Goal: Task Accomplishment & Management: Manage account settings

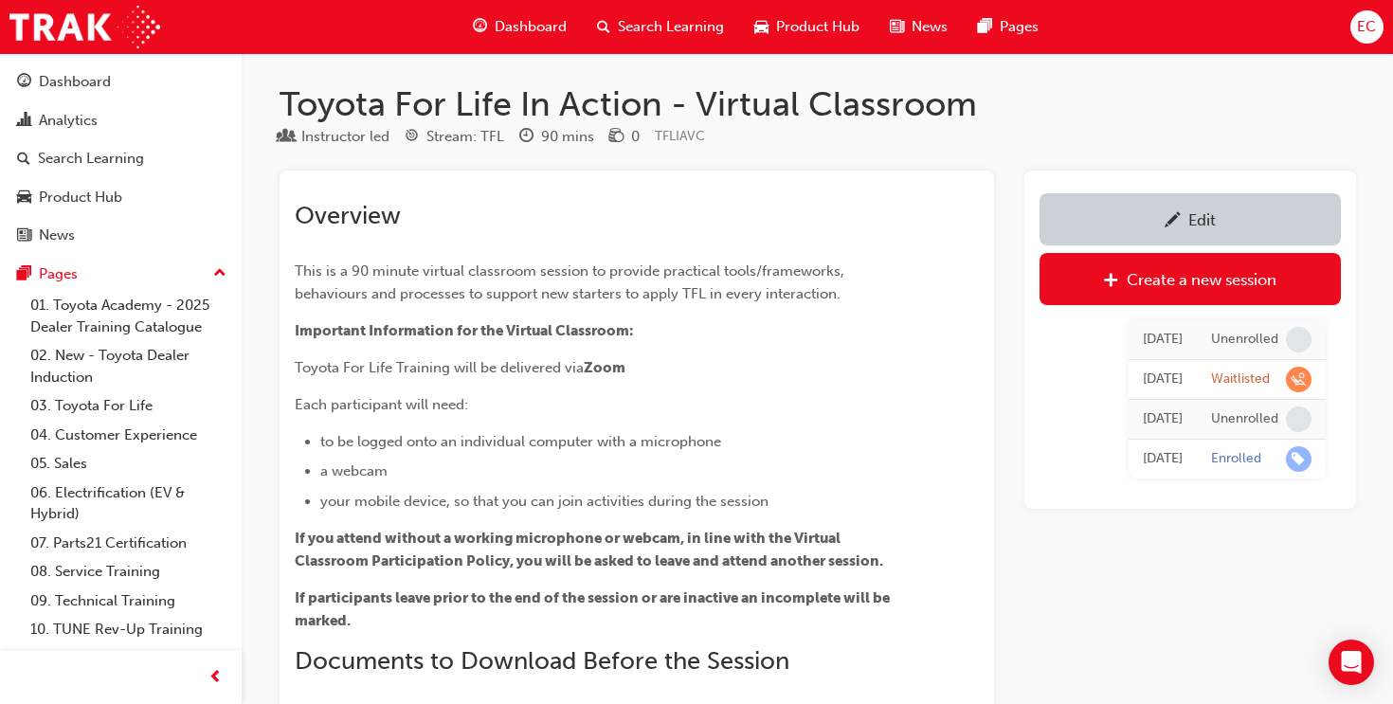
scroll to position [1709, 0]
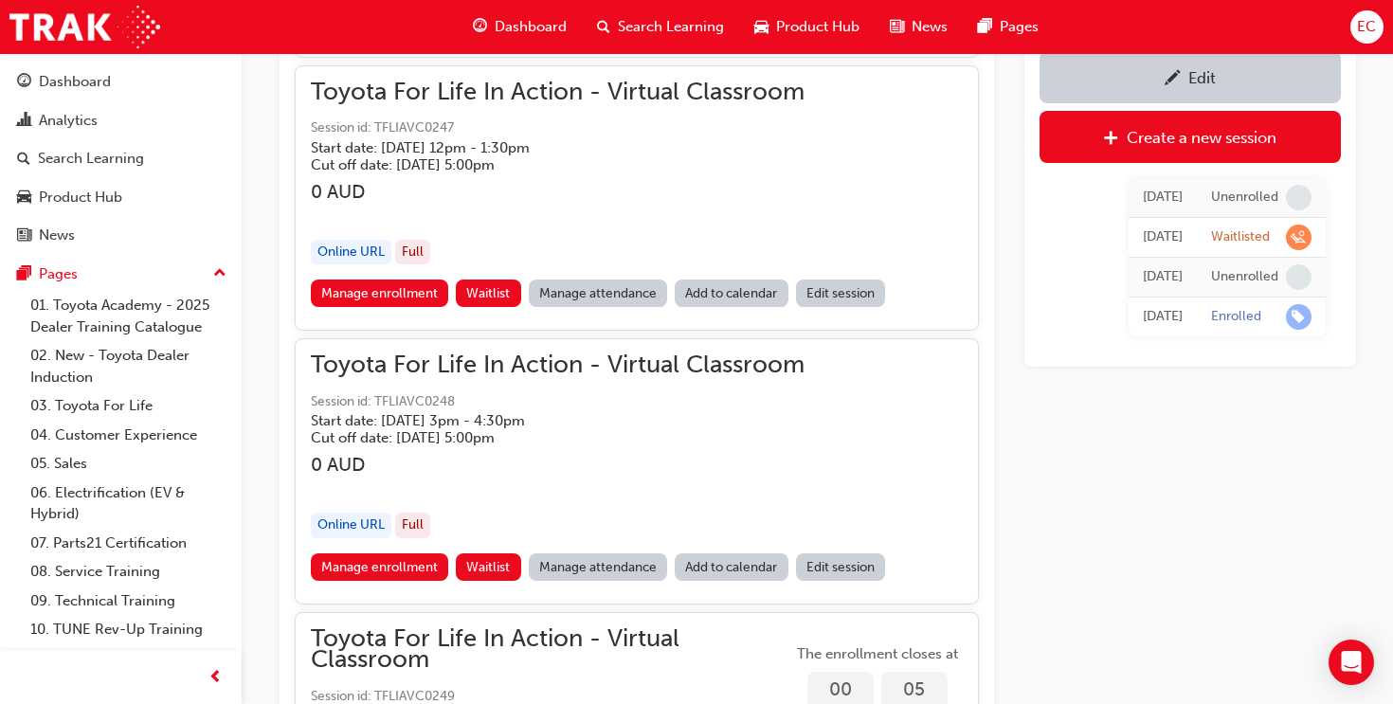
click at [591, 296] on link "Manage attendance" at bounding box center [598, 292] width 139 height 27
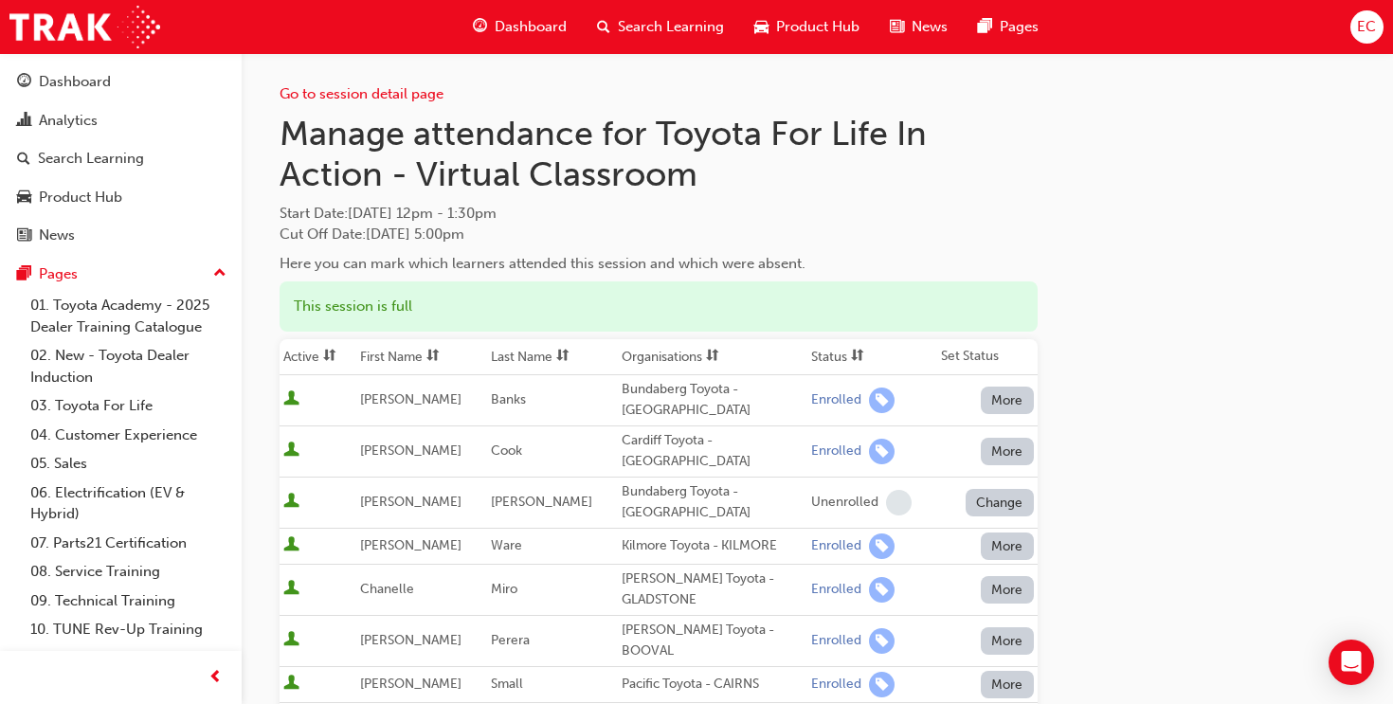
click at [411, 347] on th "First Name" at bounding box center [421, 357] width 131 height 36
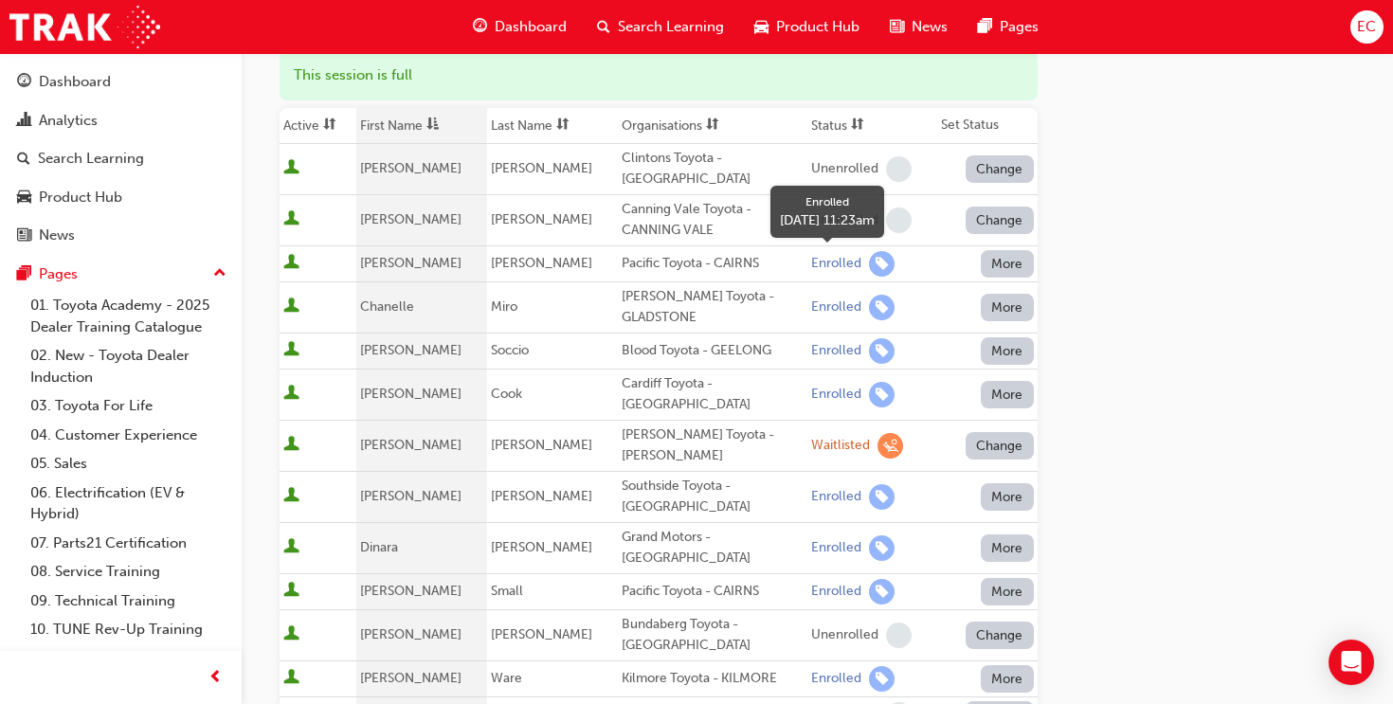
scroll to position [243, 0]
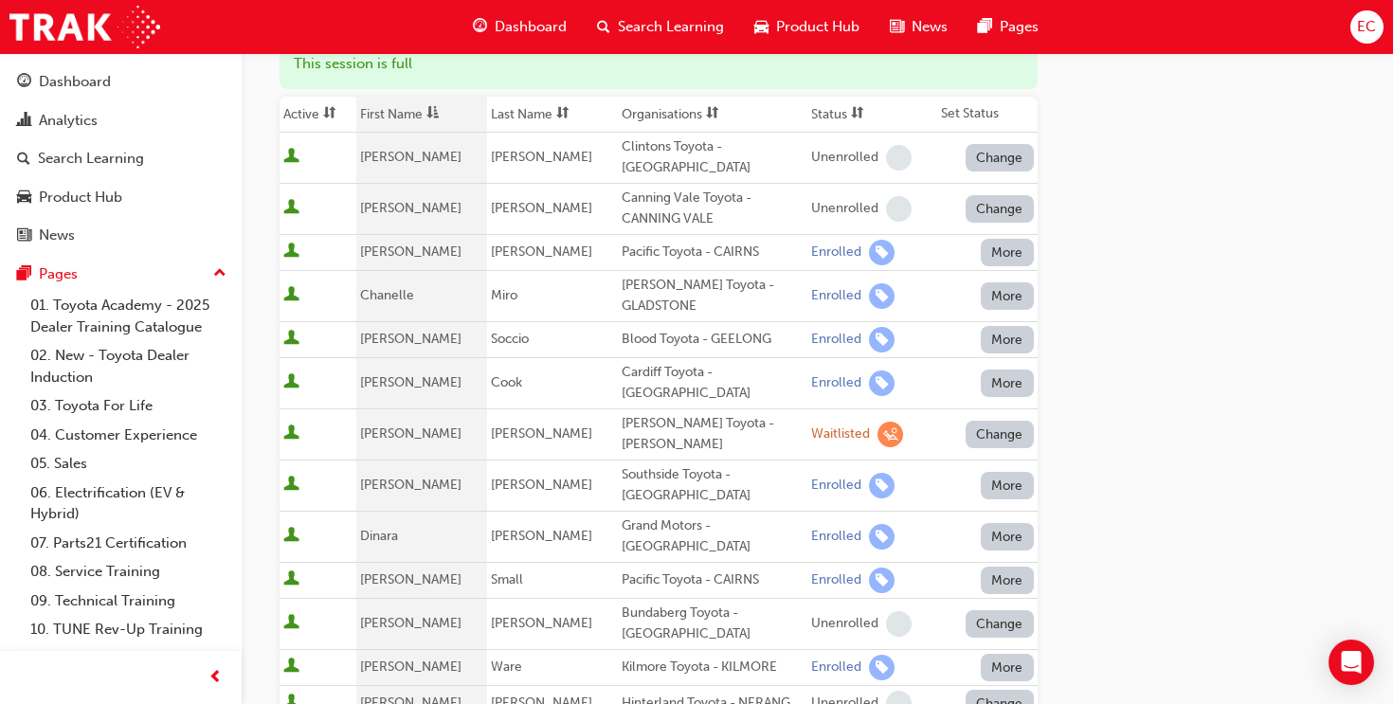
drag, startPoint x: 604, startPoint y: 282, endPoint x: 692, endPoint y: 303, distance: 90.5
click at [692, 303] on div "[PERSON_NAME] Toyota - GLADSTONE" at bounding box center [712, 296] width 182 height 43
copy div "[PERSON_NAME] Toyota - GLADSTONE"
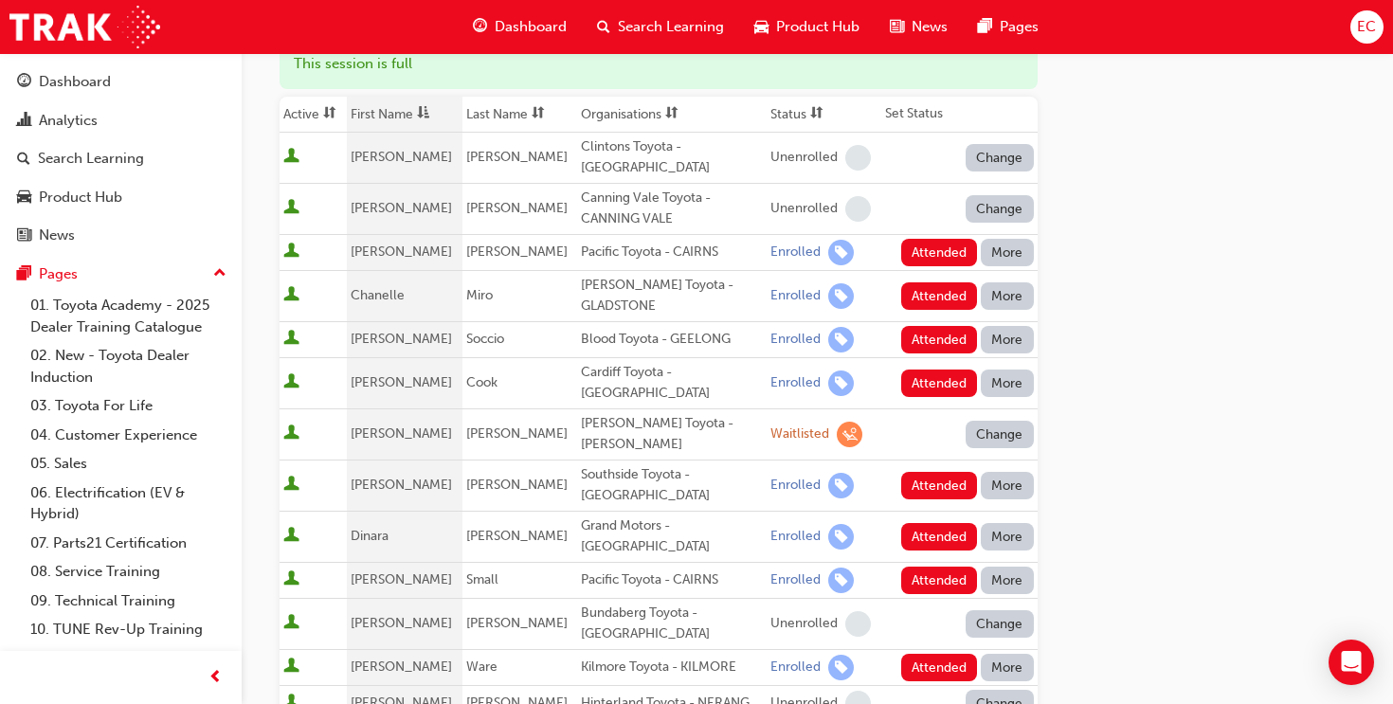
click at [1143, 267] on div "Go to session detail page Manage attendance for Toyota For Life In Action - Vir…" at bounding box center [817, 626] width 1076 height 1630
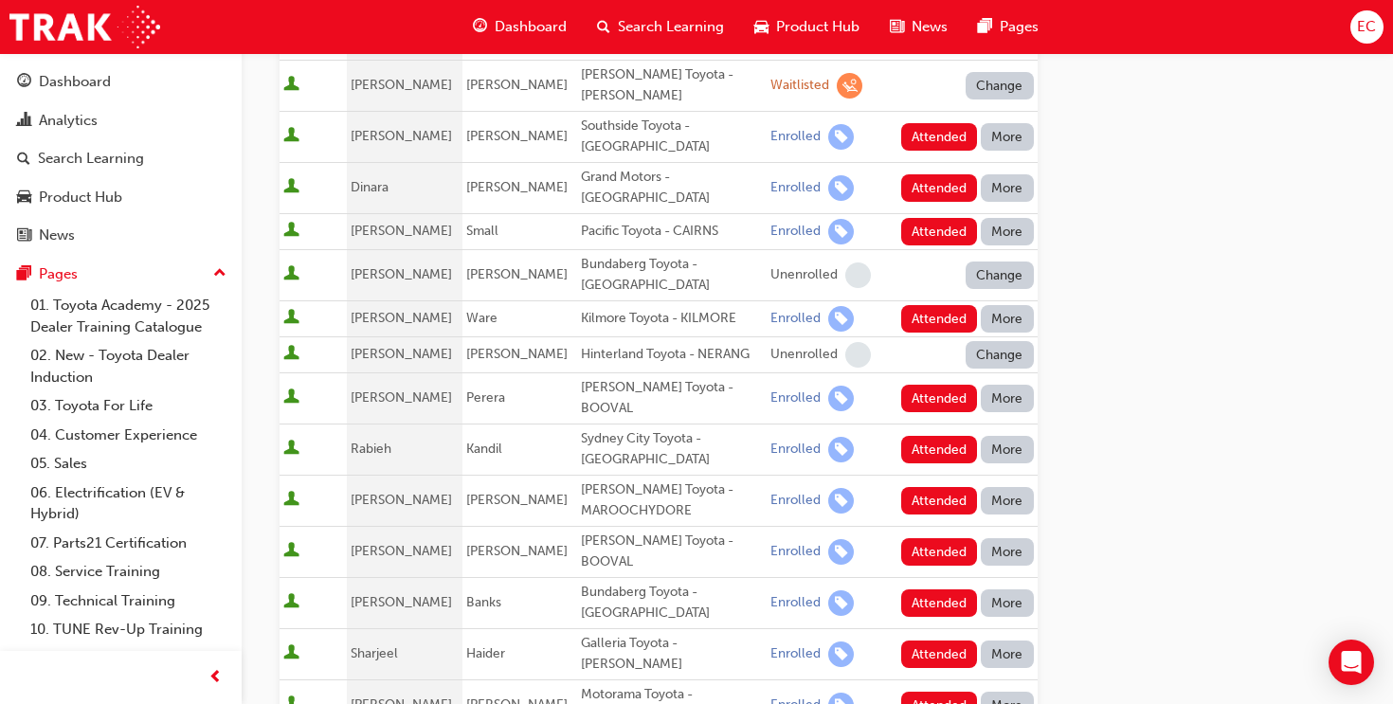
scroll to position [0, 0]
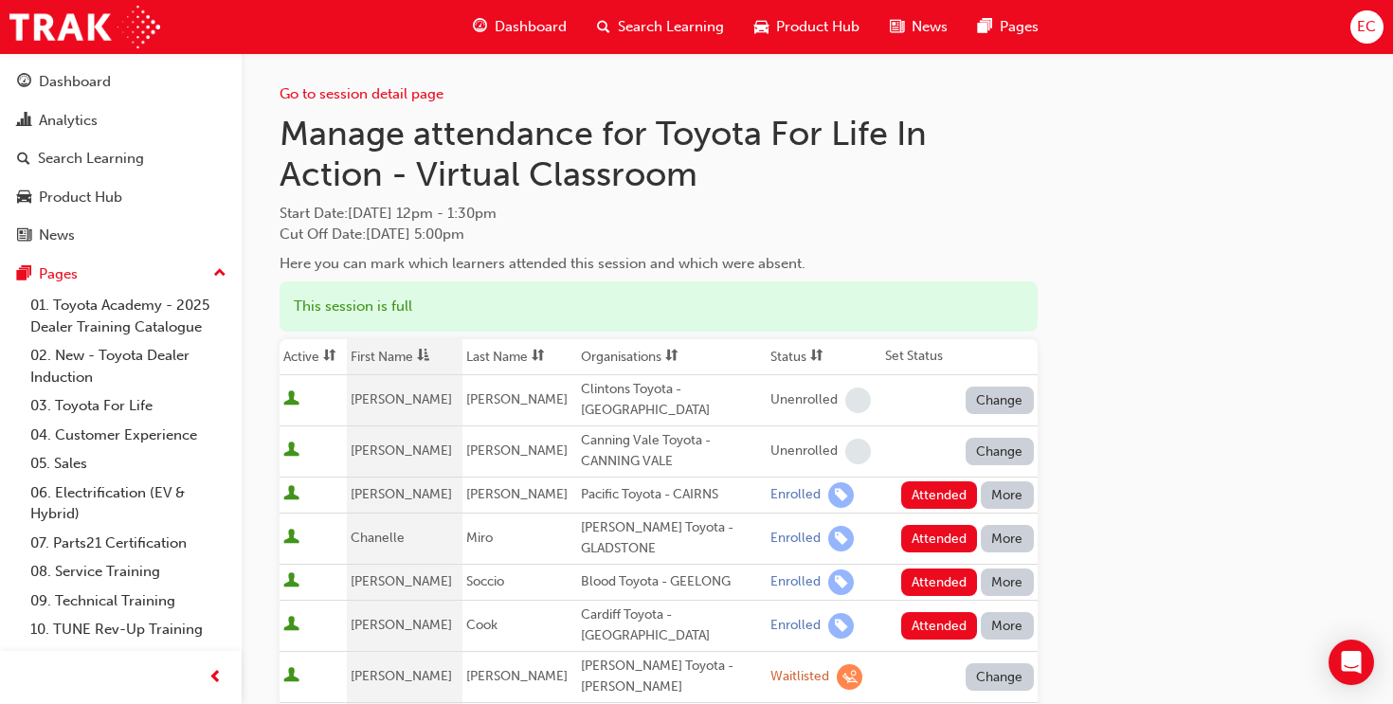
click at [651, 29] on span "Search Learning" at bounding box center [671, 27] width 106 height 22
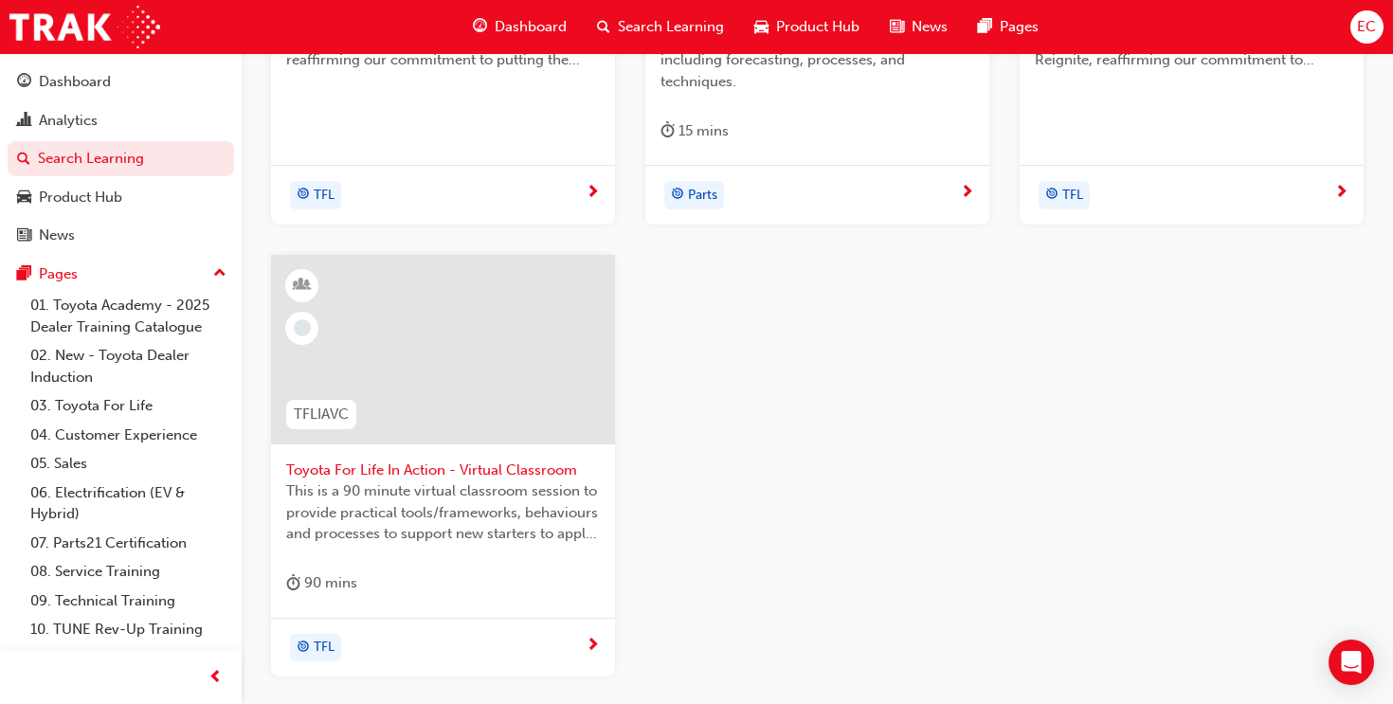
click at [480, 350] on div at bounding box center [443, 349] width 344 height 189
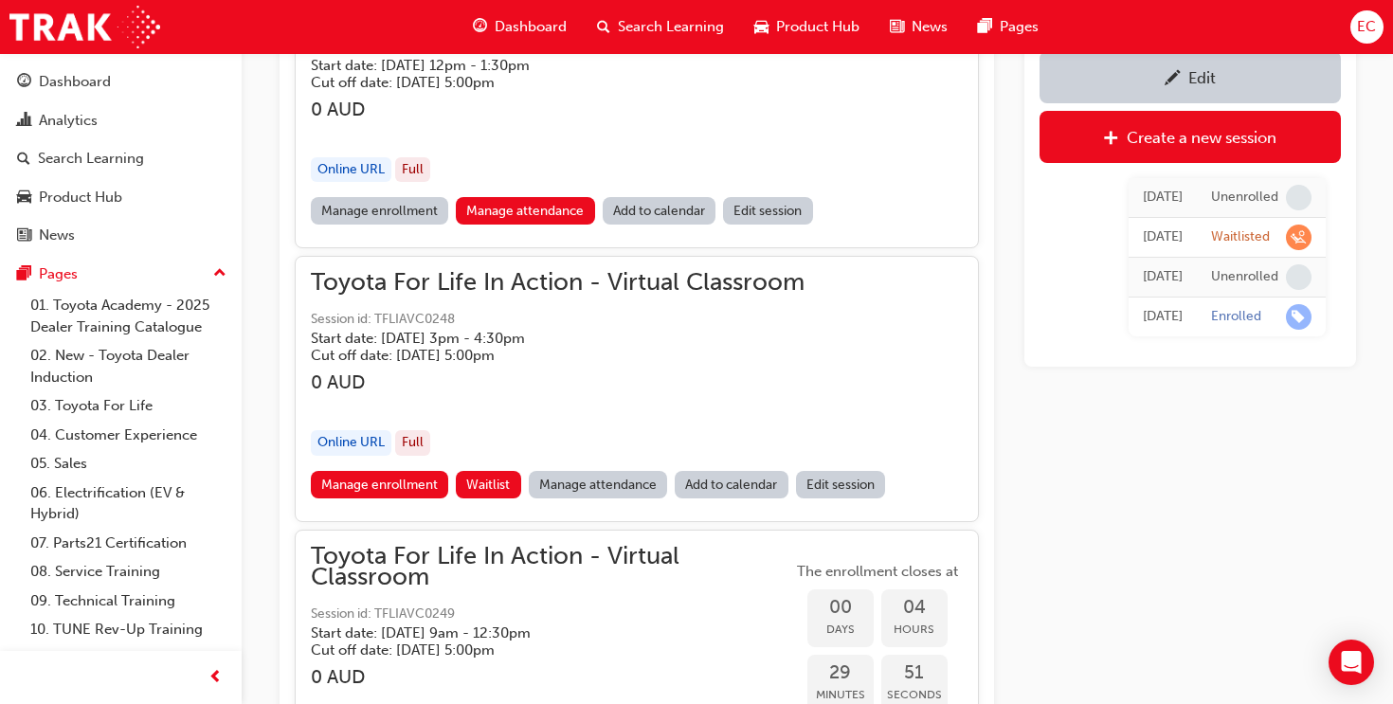
scroll to position [1798, 0]
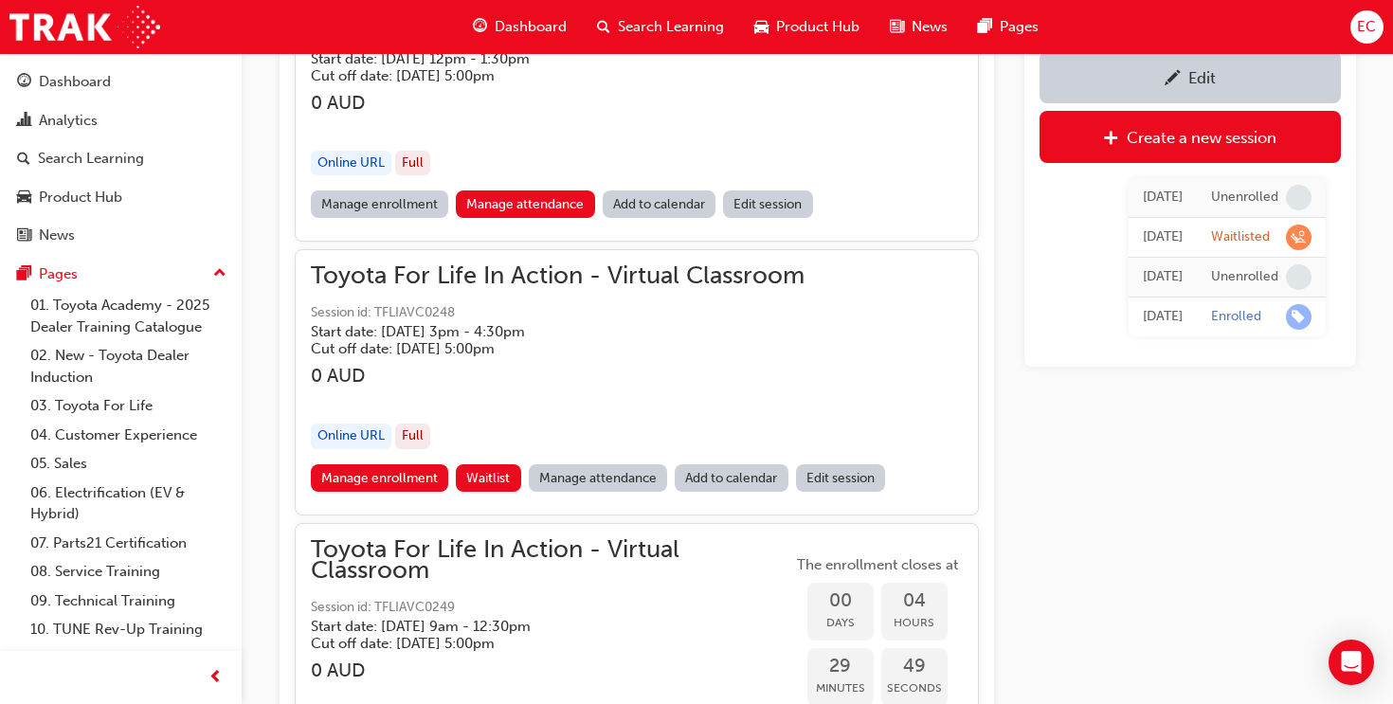
click at [590, 482] on link "Manage attendance" at bounding box center [598, 477] width 139 height 27
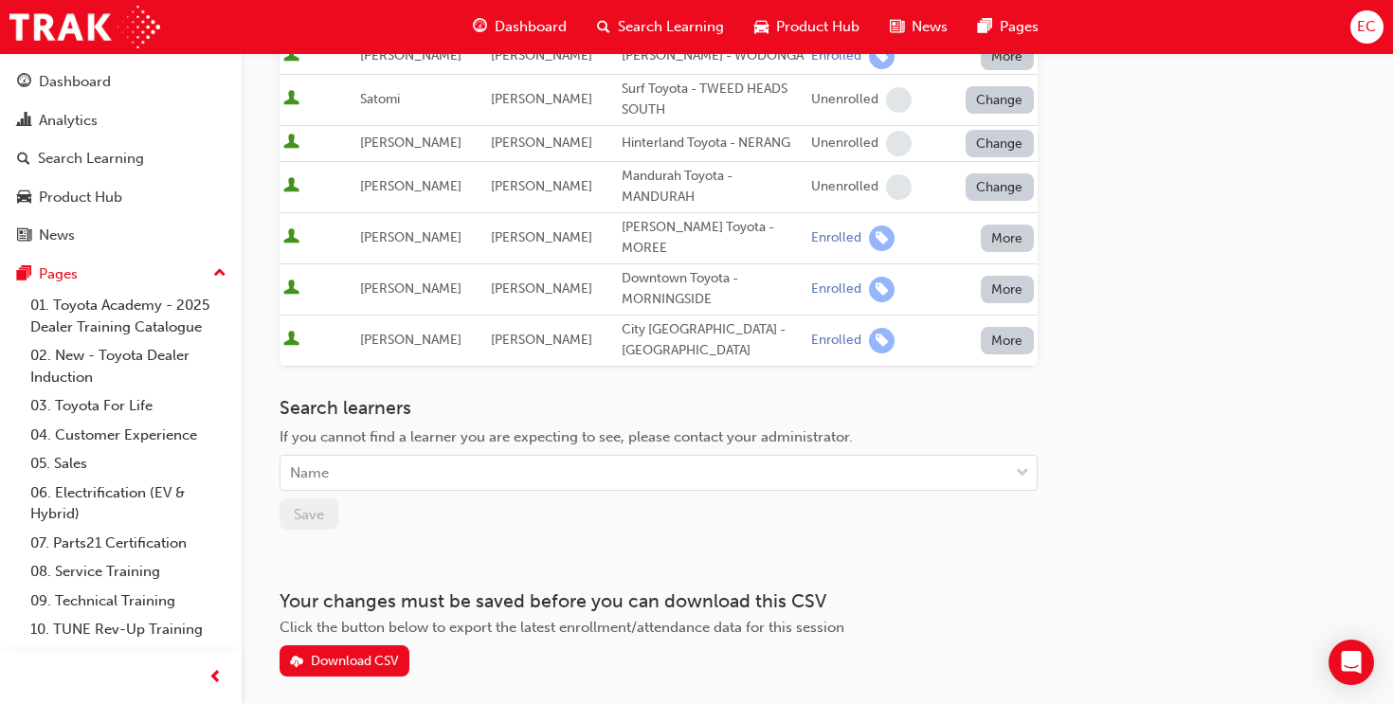
scroll to position [1141, 0]
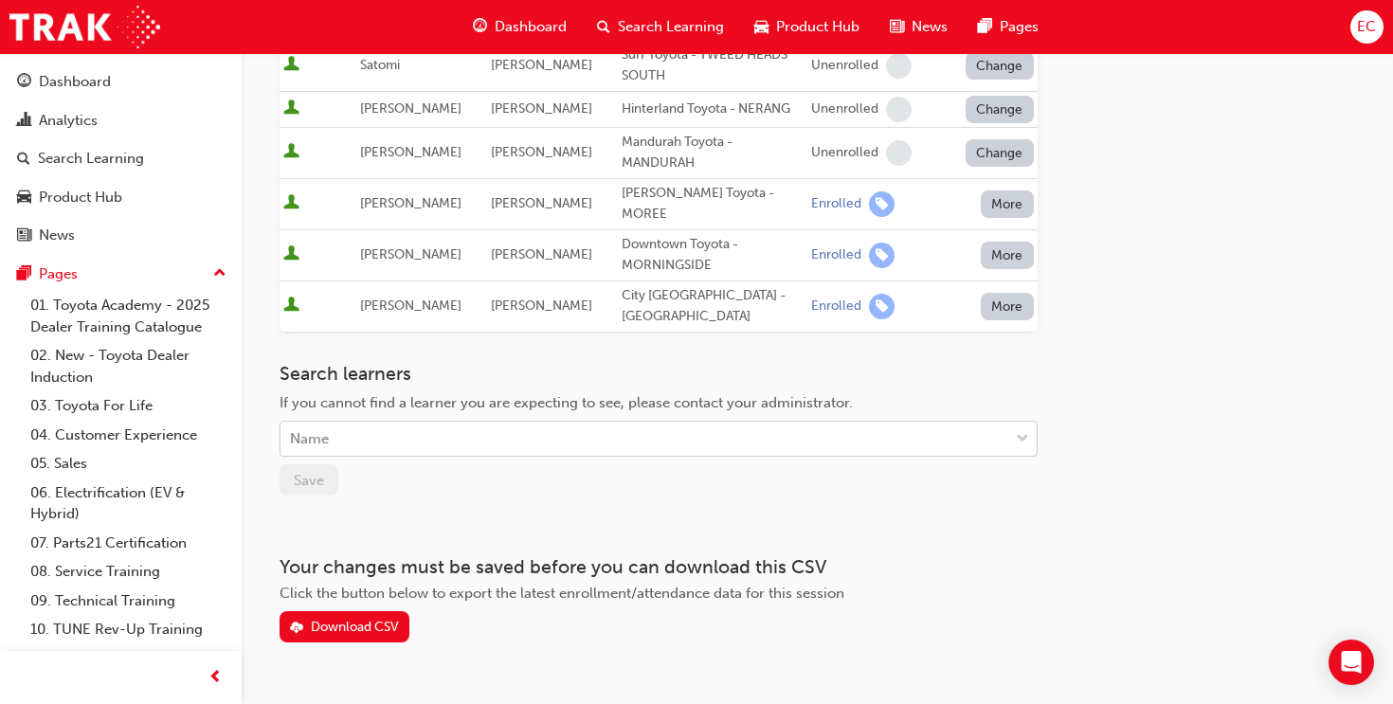
click at [440, 423] on div "Name" at bounding box center [644, 439] width 728 height 33
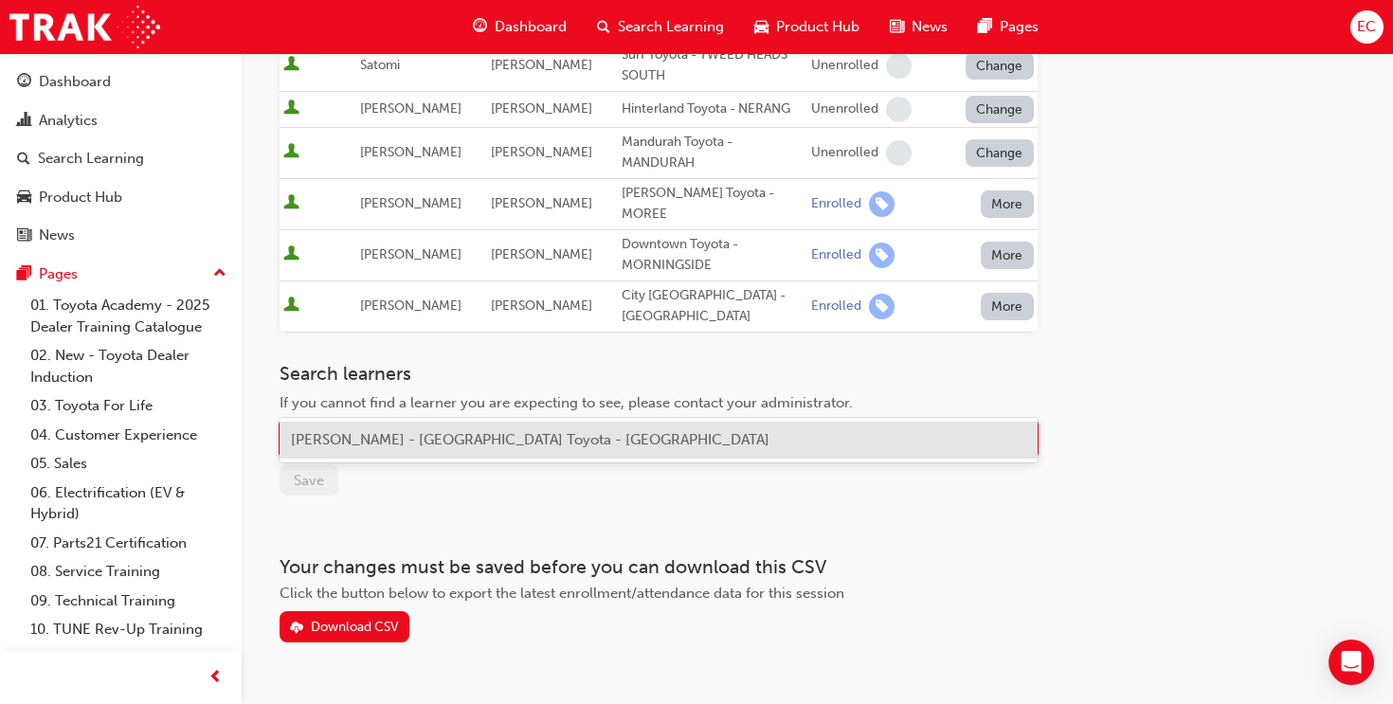
type input "[PERSON_NAME]"
click at [450, 437] on span "[PERSON_NAME] - [GEOGRAPHIC_DATA] Toyota - [GEOGRAPHIC_DATA]" at bounding box center [530, 439] width 478 height 17
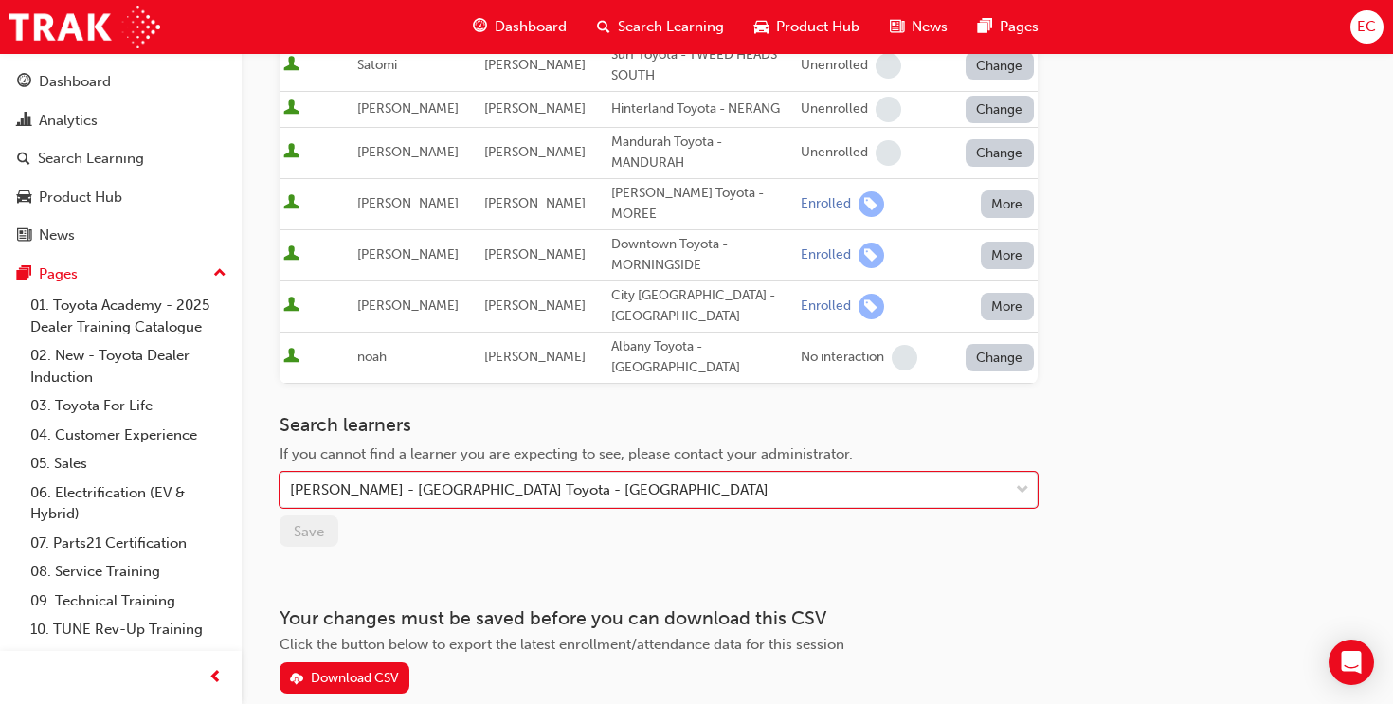
click at [983, 344] on button "Change" at bounding box center [999, 357] width 68 height 27
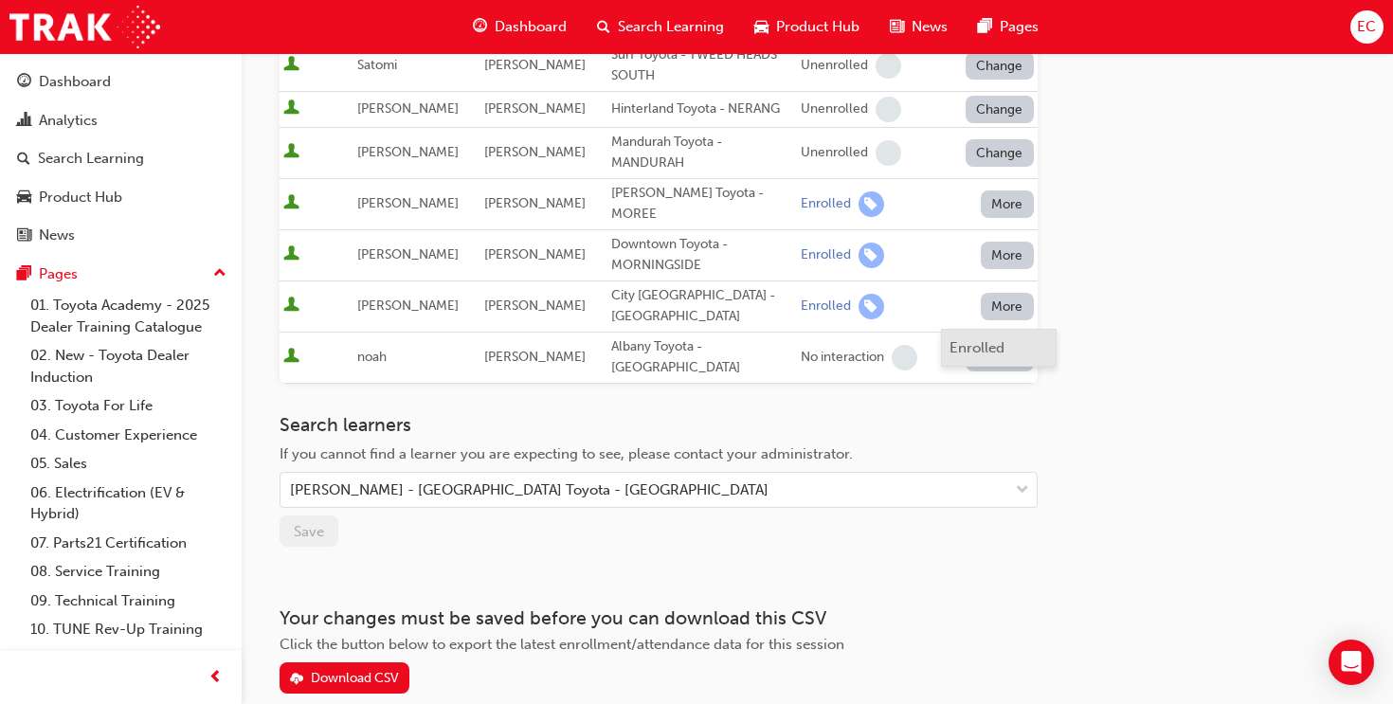
click at [986, 348] on div "Enrolled" at bounding box center [976, 348] width 55 height 22
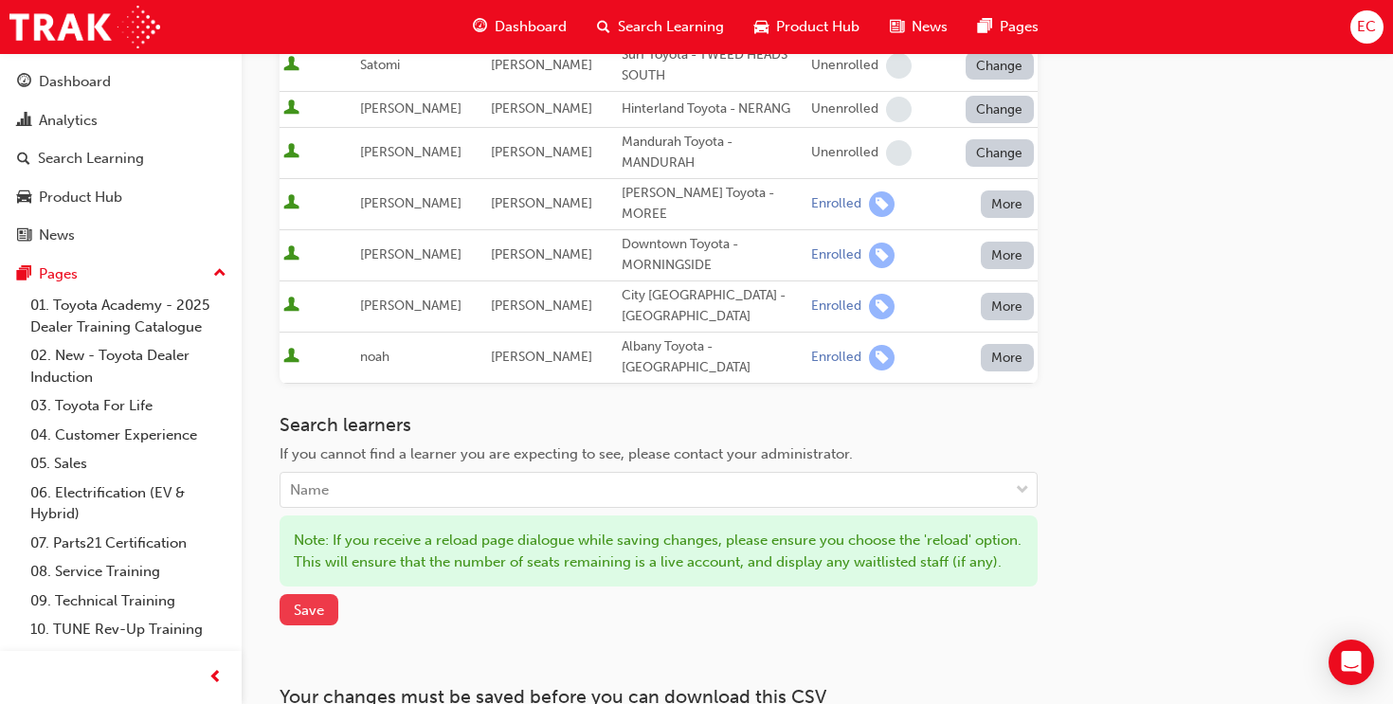
click at [318, 602] on span "Save" at bounding box center [309, 610] width 30 height 17
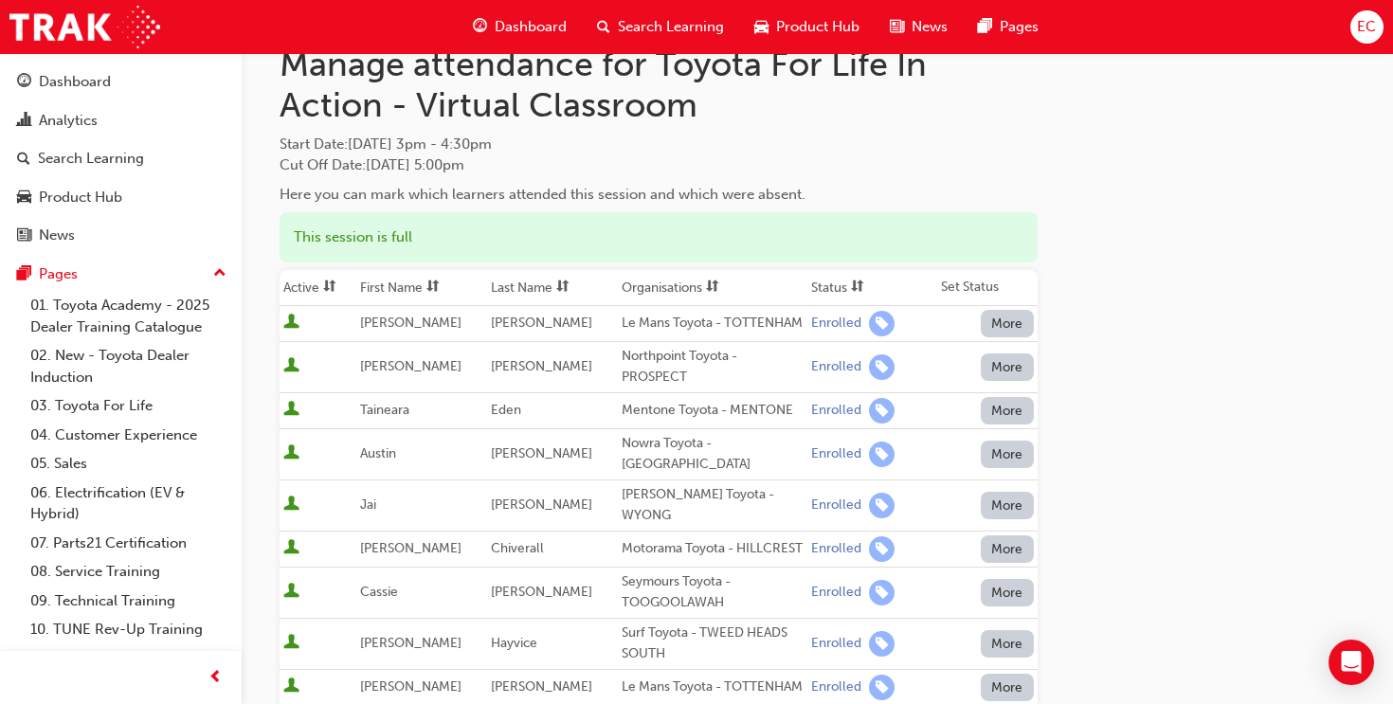
scroll to position [0, 0]
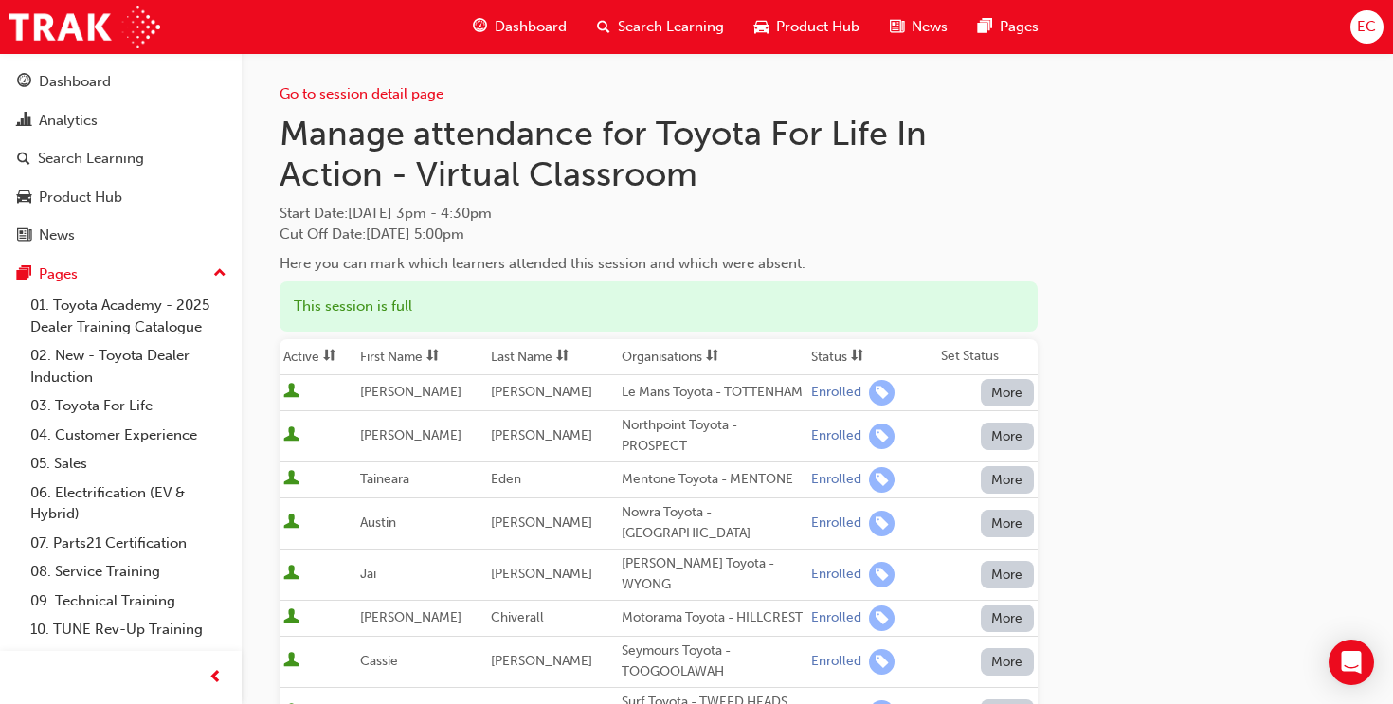
click at [679, 16] on span "Search Learning" at bounding box center [671, 27] width 106 height 22
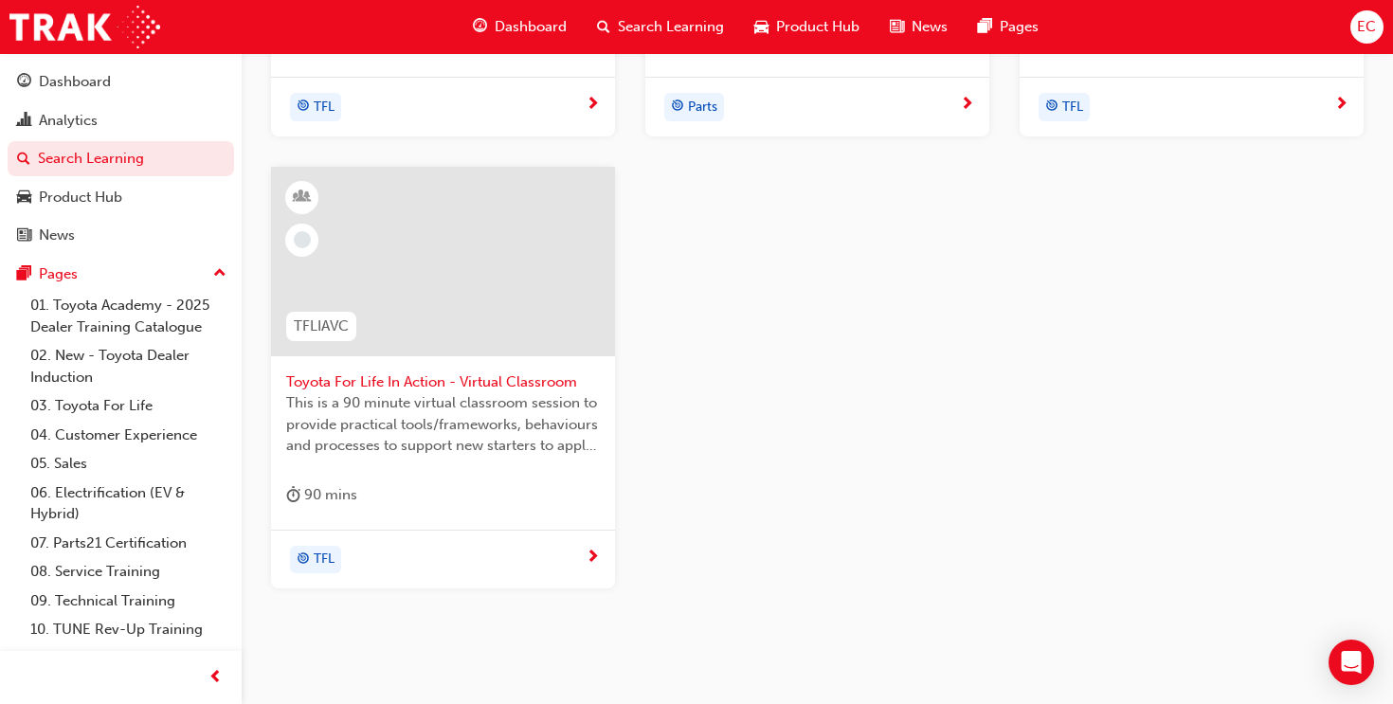
click at [449, 292] on div at bounding box center [443, 261] width 344 height 189
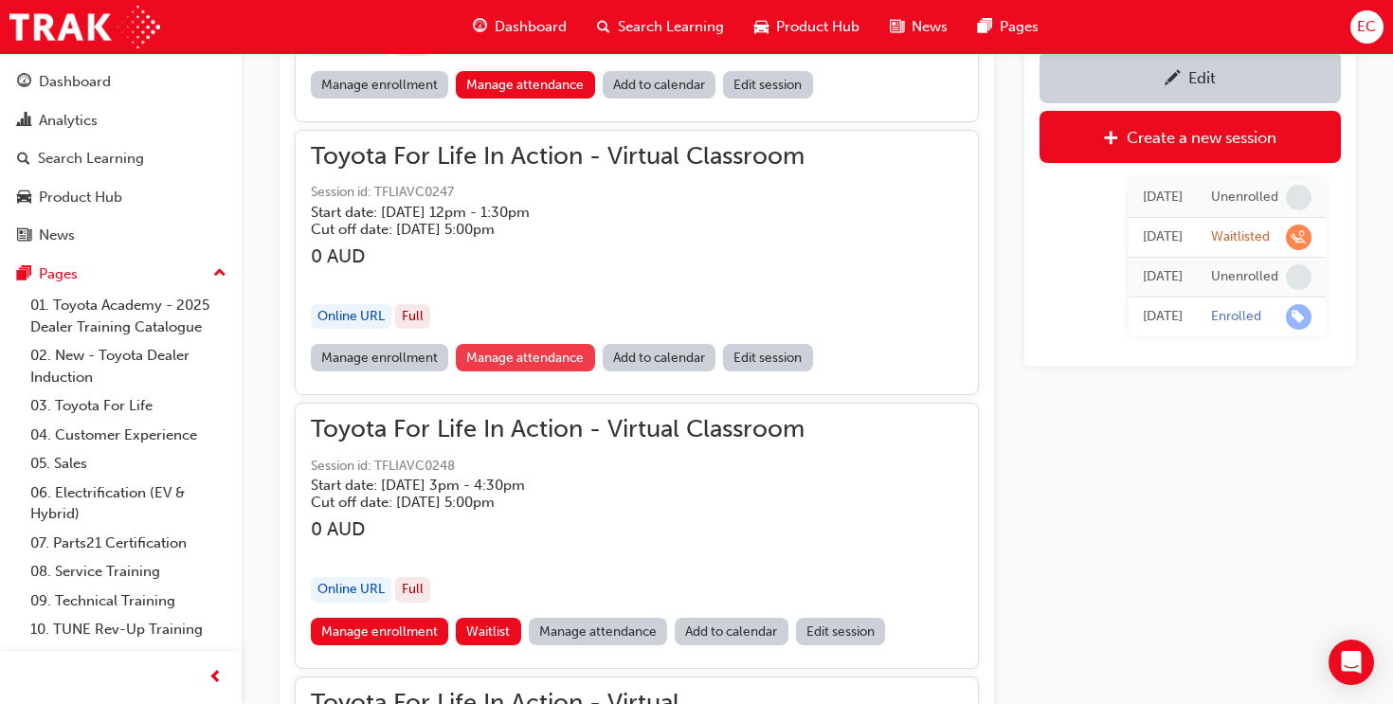
scroll to position [1667, 0]
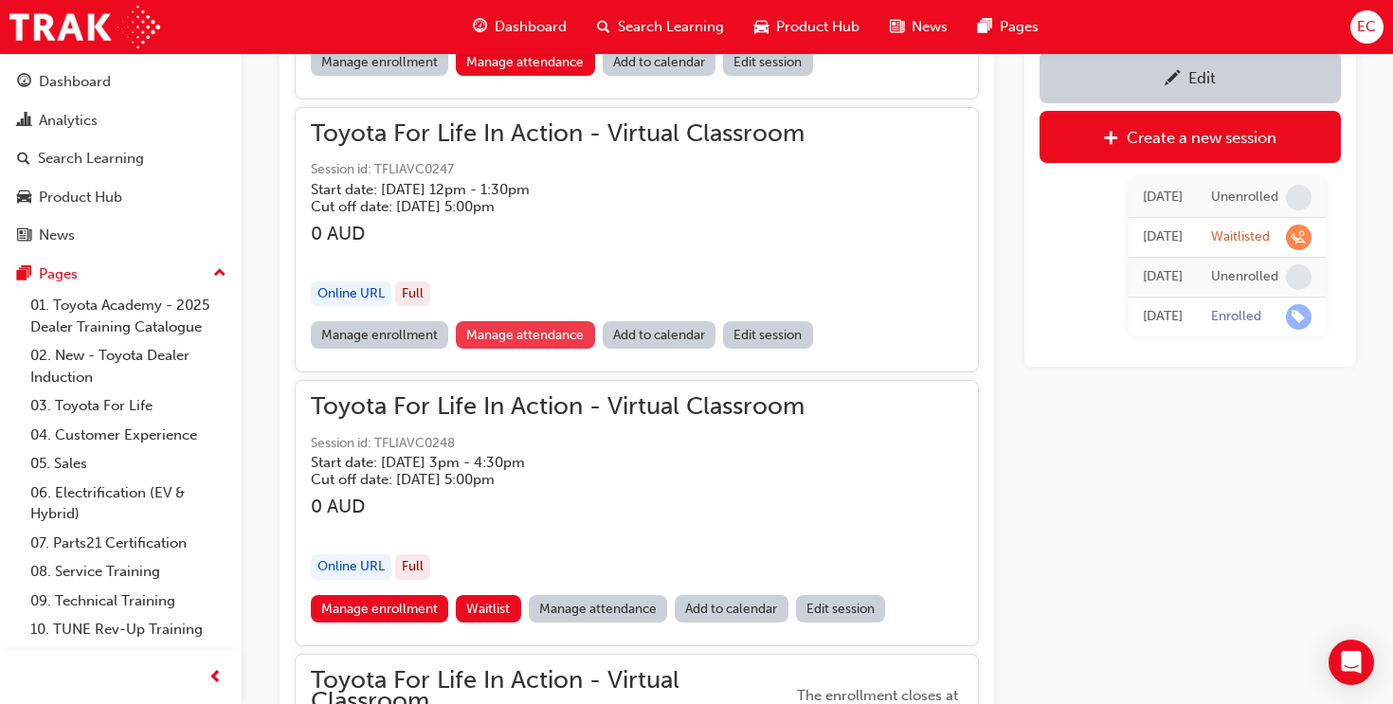
click at [539, 340] on link "Manage attendance" at bounding box center [525, 334] width 139 height 27
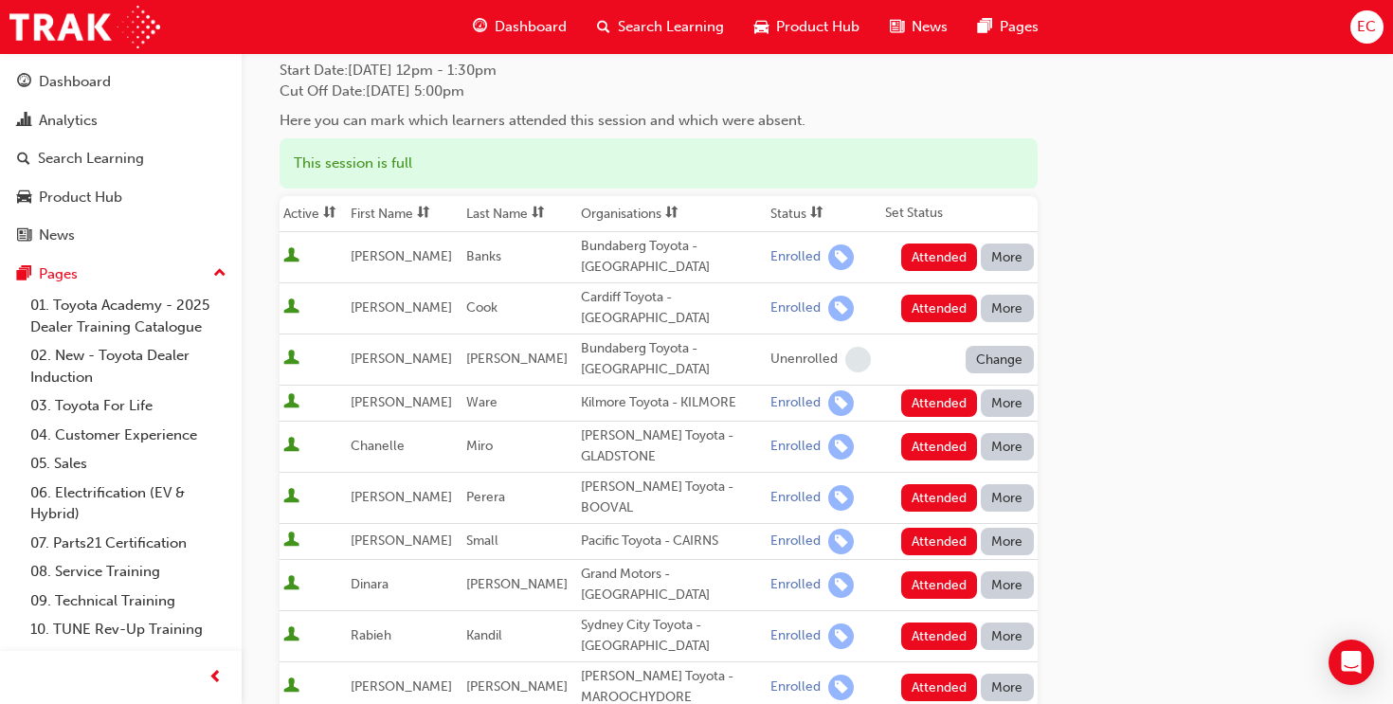
scroll to position [123, 0]
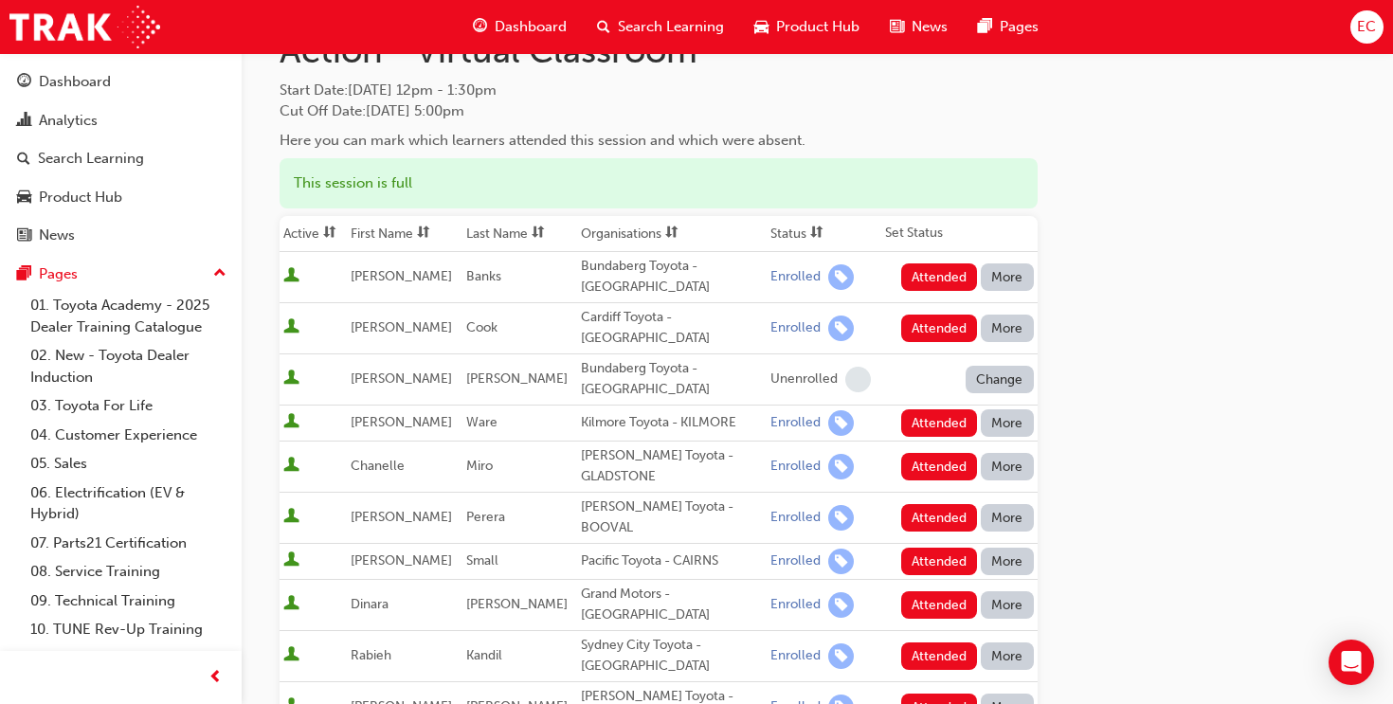
click at [766, 230] on th "Status" at bounding box center [823, 234] width 114 height 36
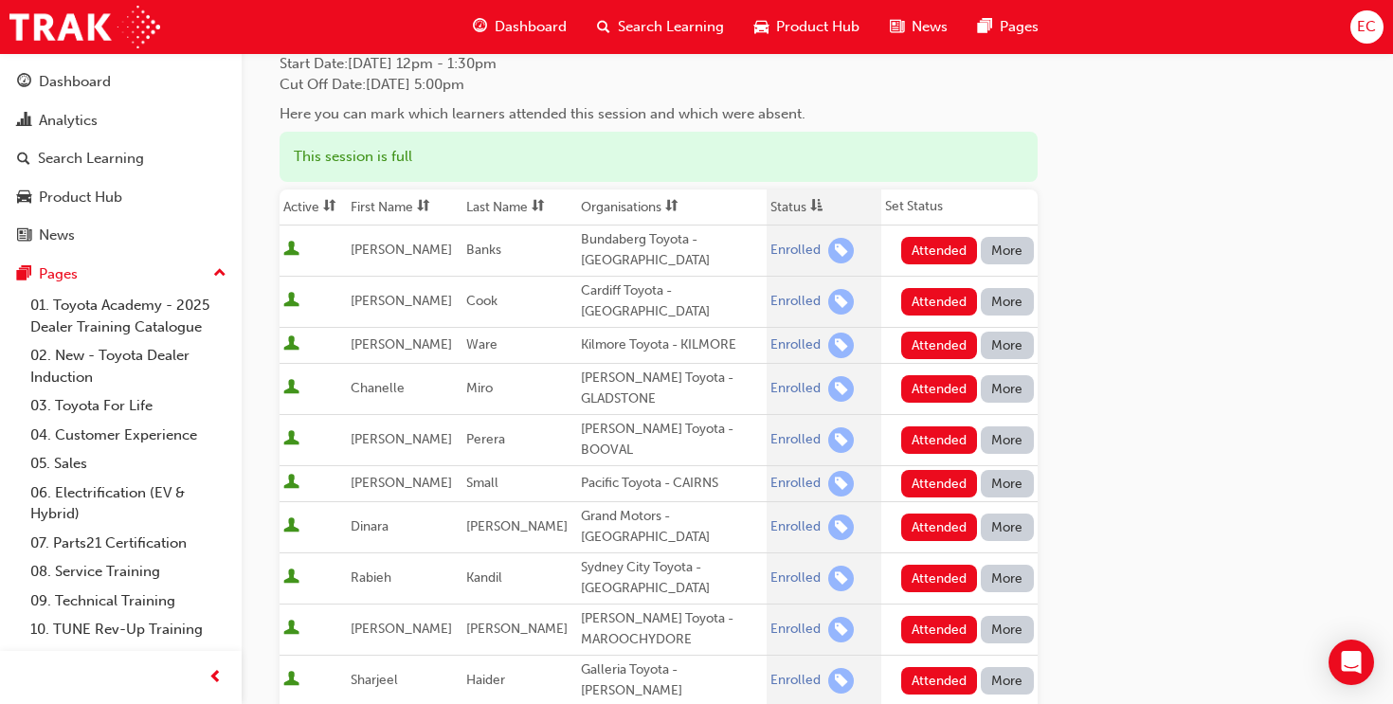
scroll to position [151, 0]
click at [393, 200] on th "First Name" at bounding box center [404, 207] width 115 height 36
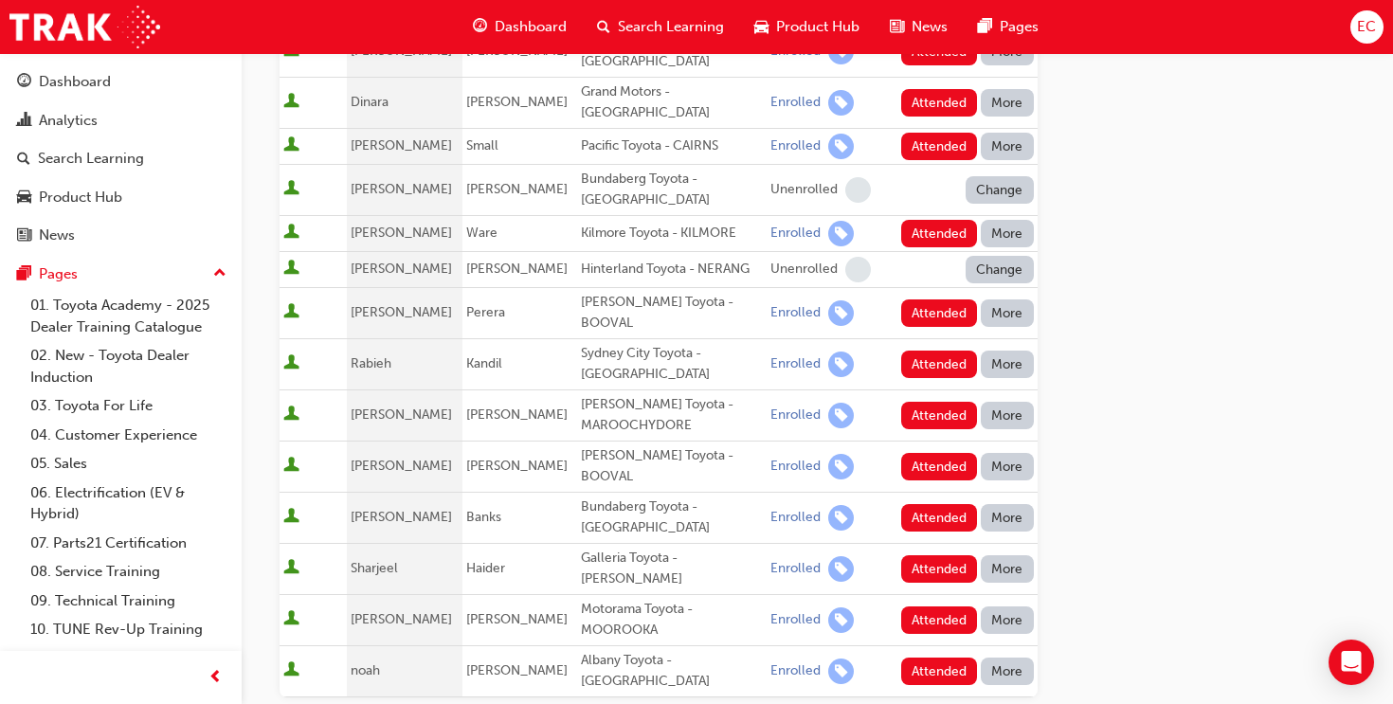
scroll to position [680, 0]
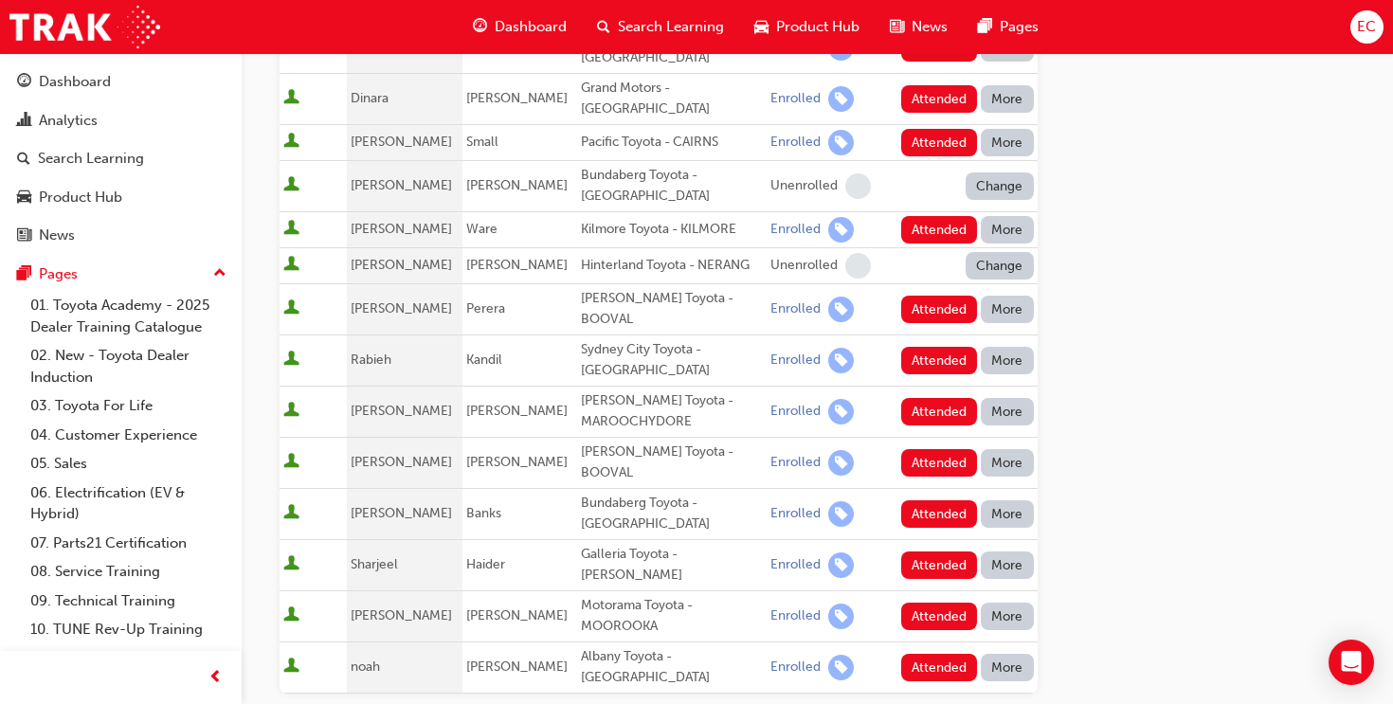
click at [1014, 654] on button "More" at bounding box center [1006, 667] width 53 height 27
click at [1018, 670] on div "Unenrolled" at bounding box center [993, 679] width 73 height 22
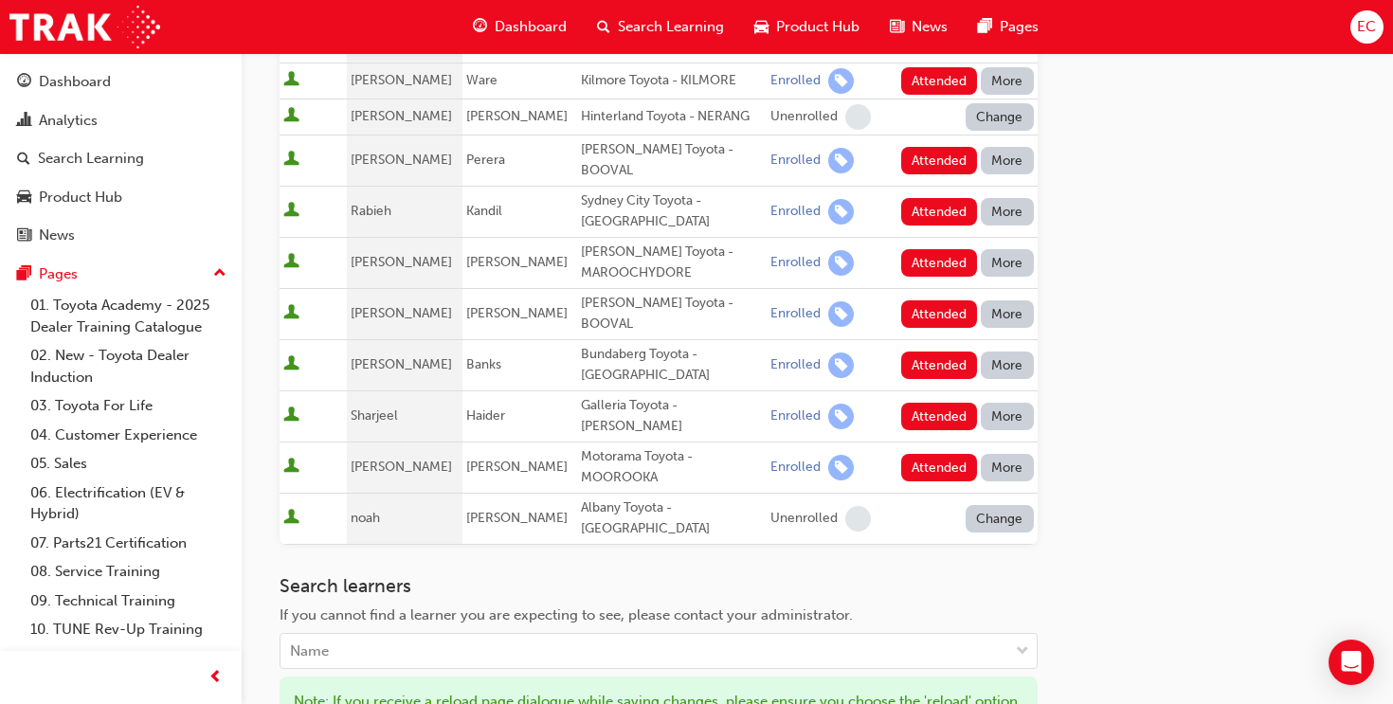
scroll to position [928, 0]
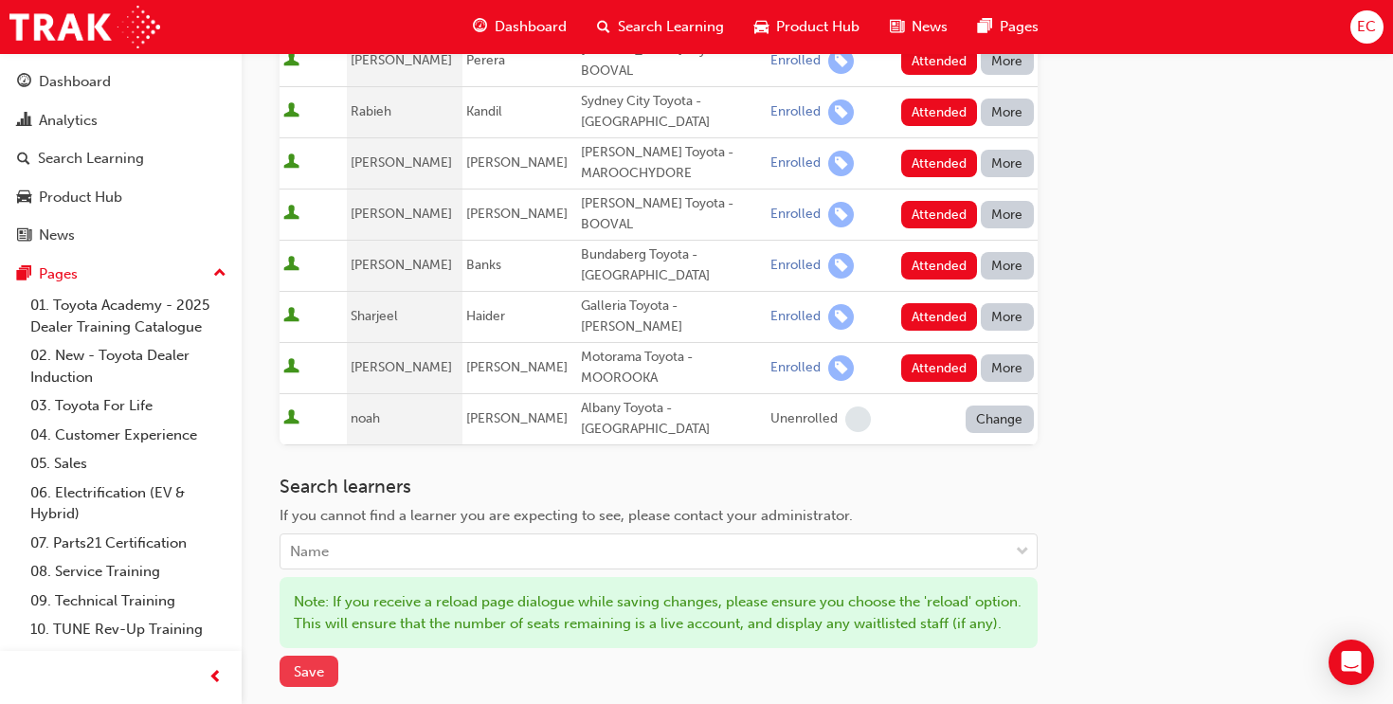
click at [322, 663] on span "Save" at bounding box center [309, 671] width 30 height 17
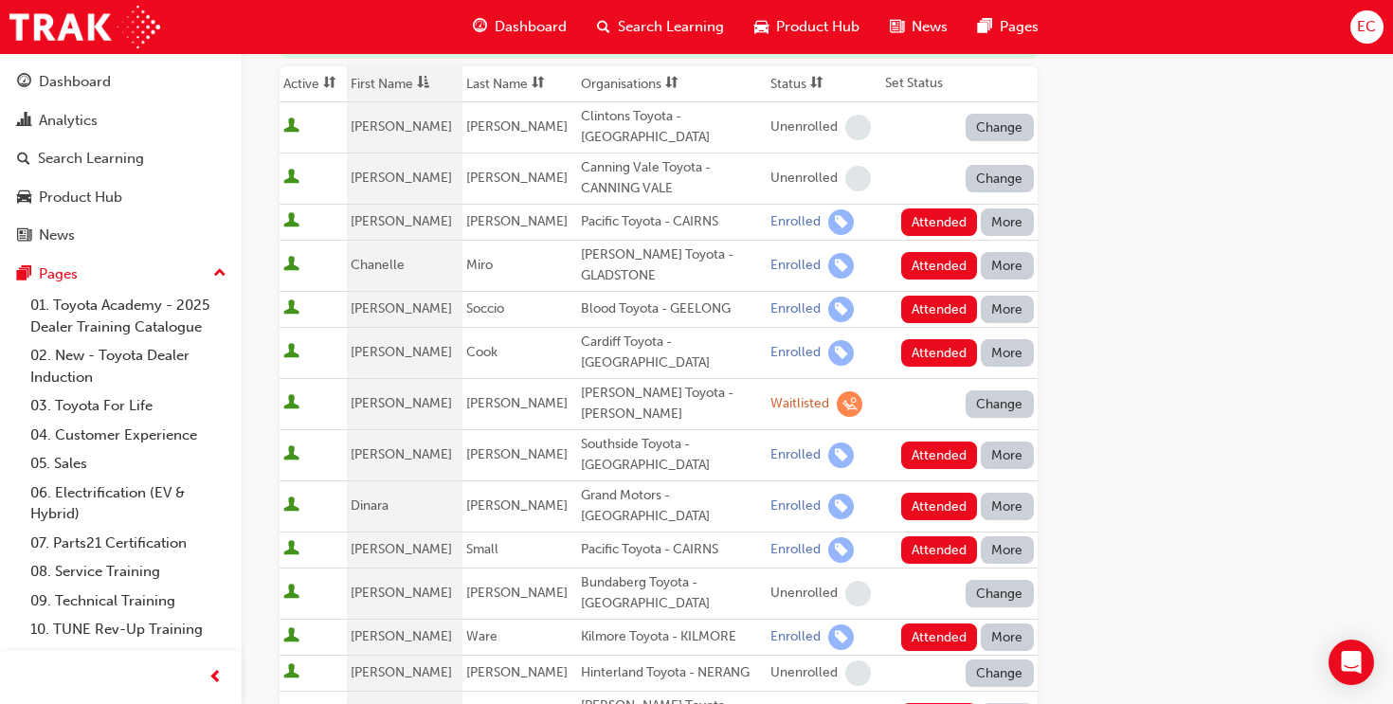
scroll to position [278, 0]
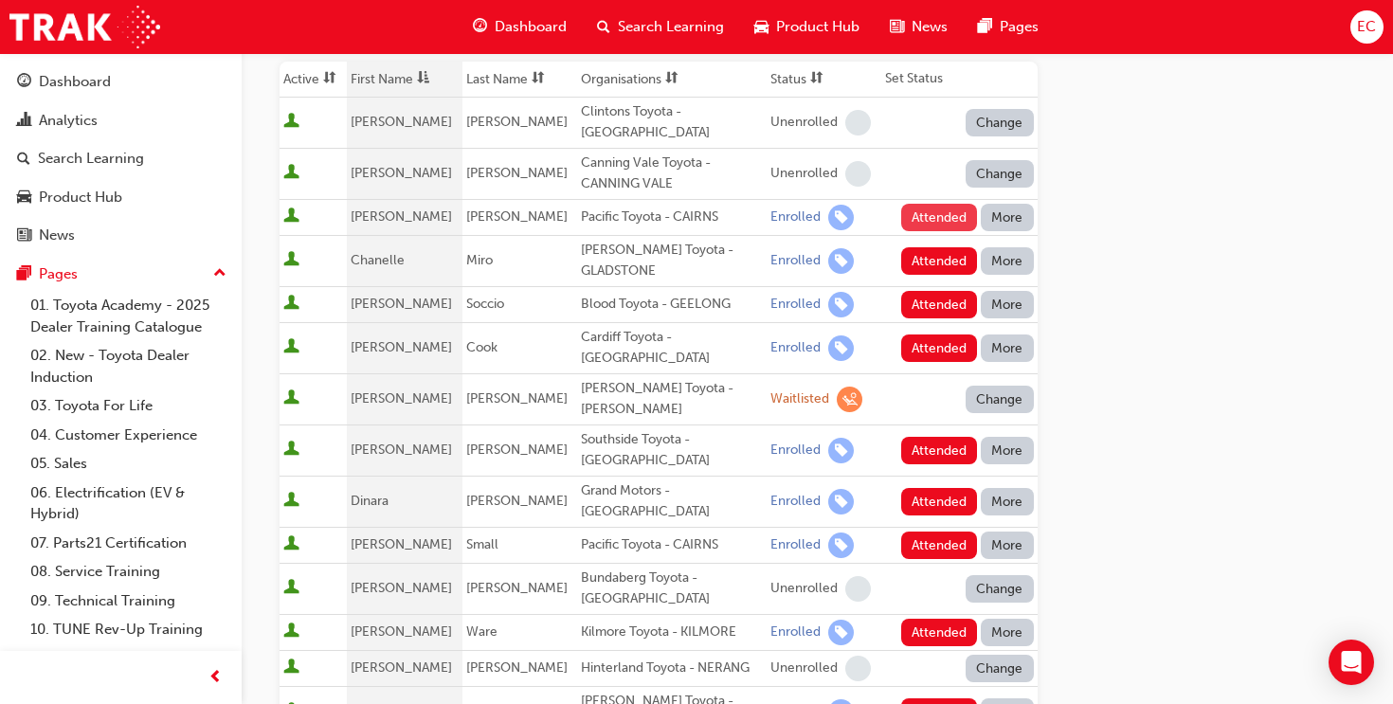
click at [911, 226] on button "Attended" at bounding box center [939, 217] width 77 height 27
click at [925, 266] on button "Attended" at bounding box center [939, 260] width 77 height 27
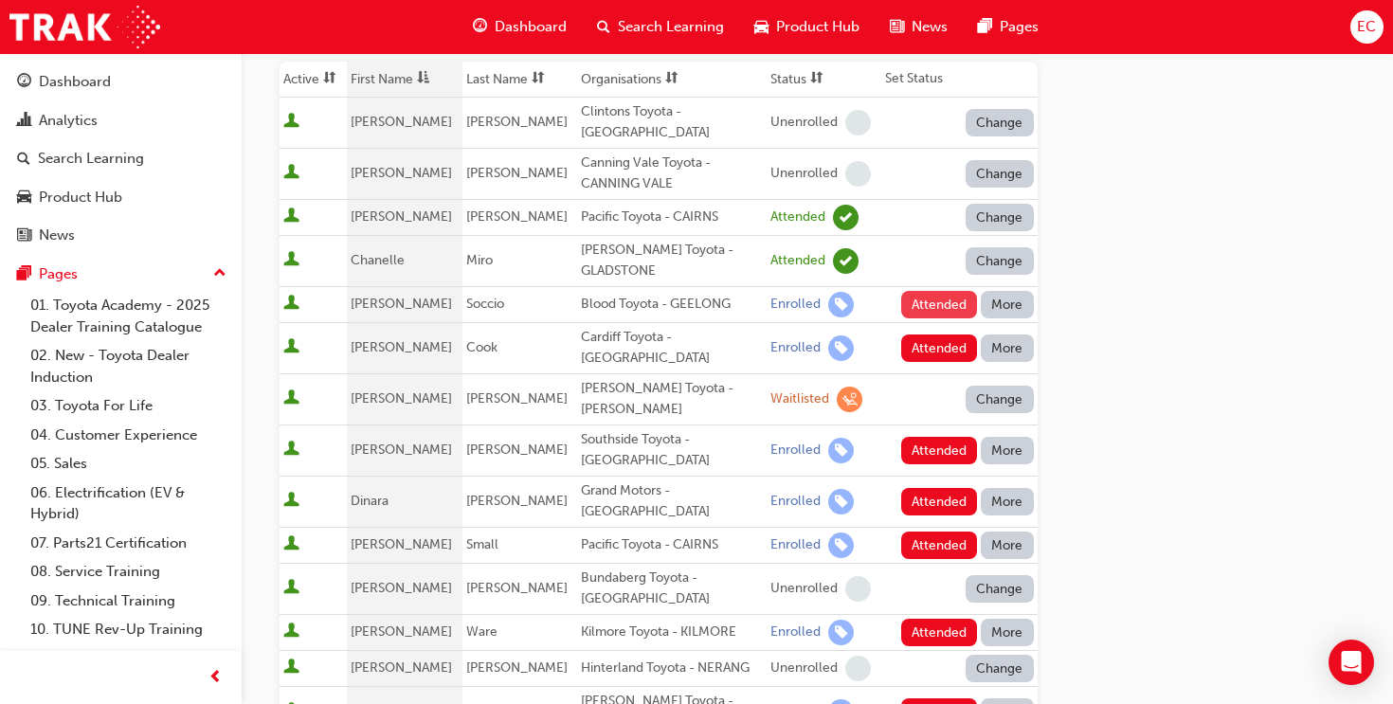
click at [927, 308] on button "Attended" at bounding box center [939, 304] width 77 height 27
click at [930, 342] on button "Attended" at bounding box center [939, 347] width 77 height 27
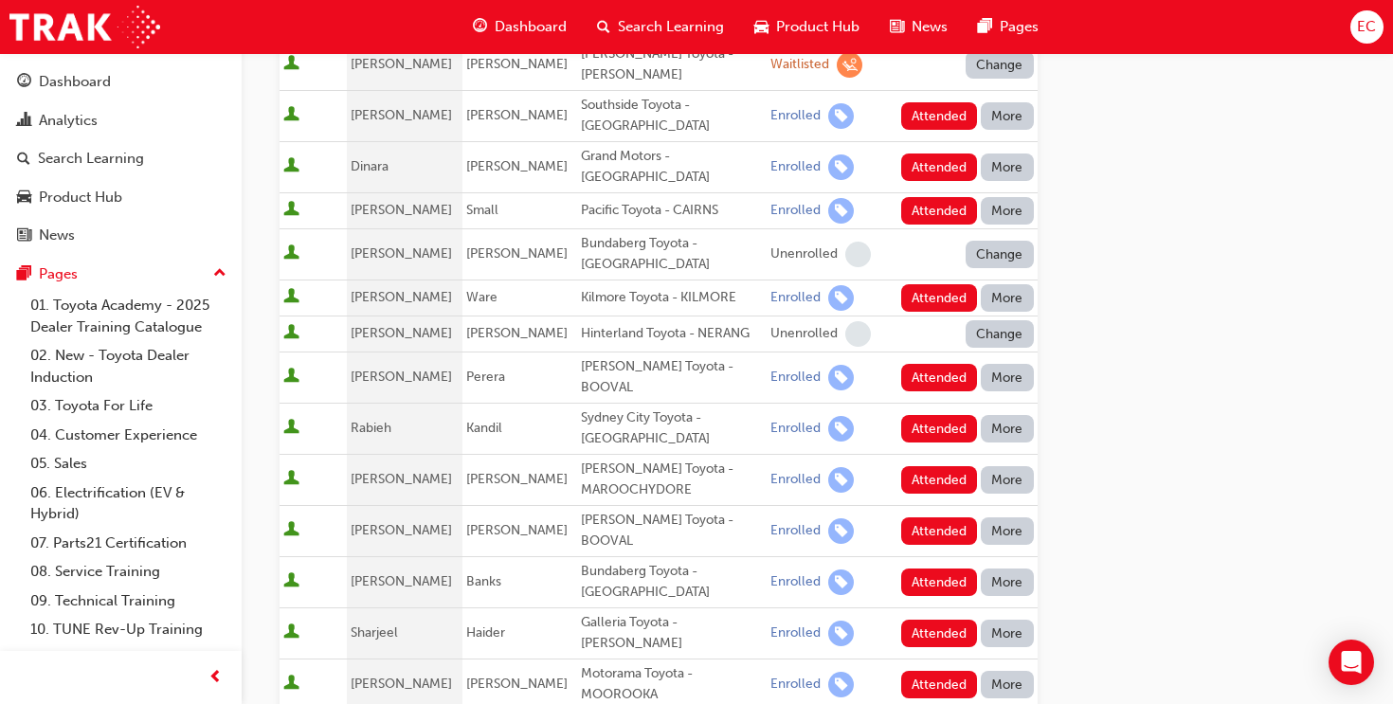
scroll to position [606, 0]
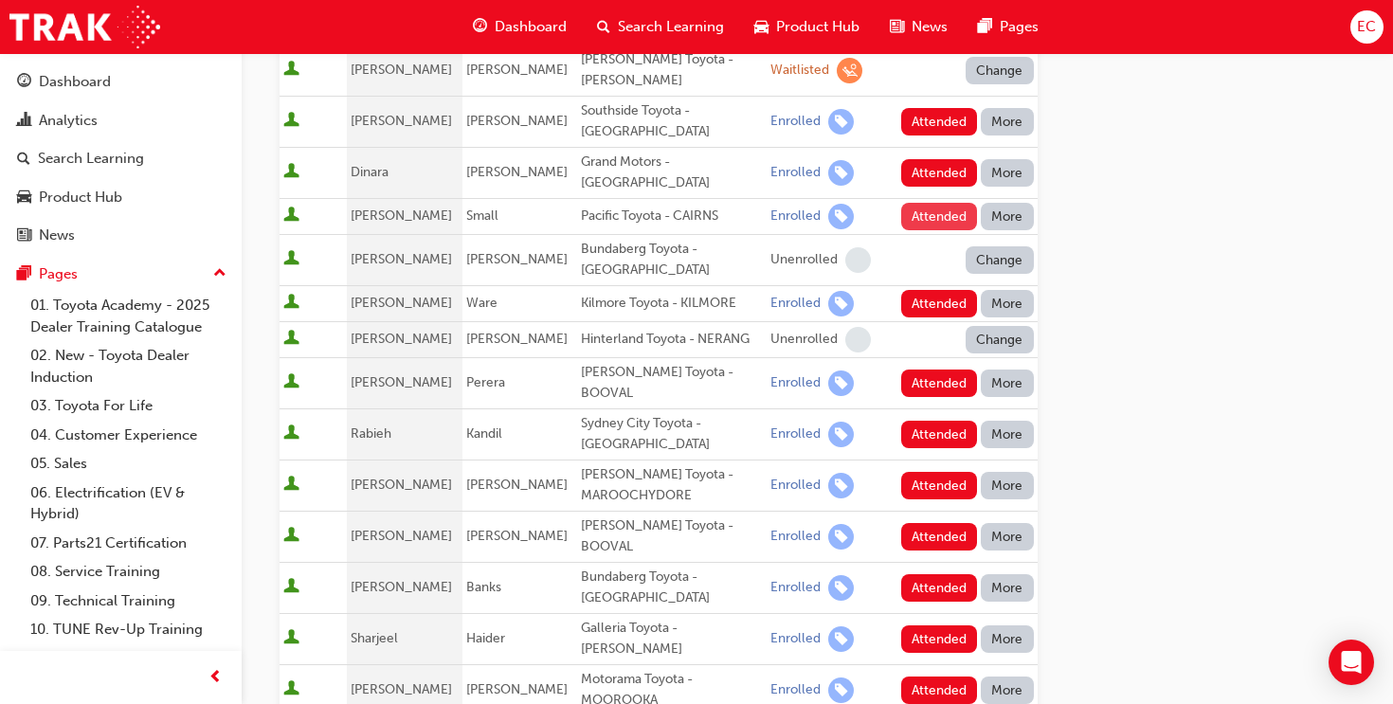
click at [923, 203] on button "Attended" at bounding box center [939, 216] width 77 height 27
click at [908, 290] on button "Attended" at bounding box center [939, 303] width 77 height 27
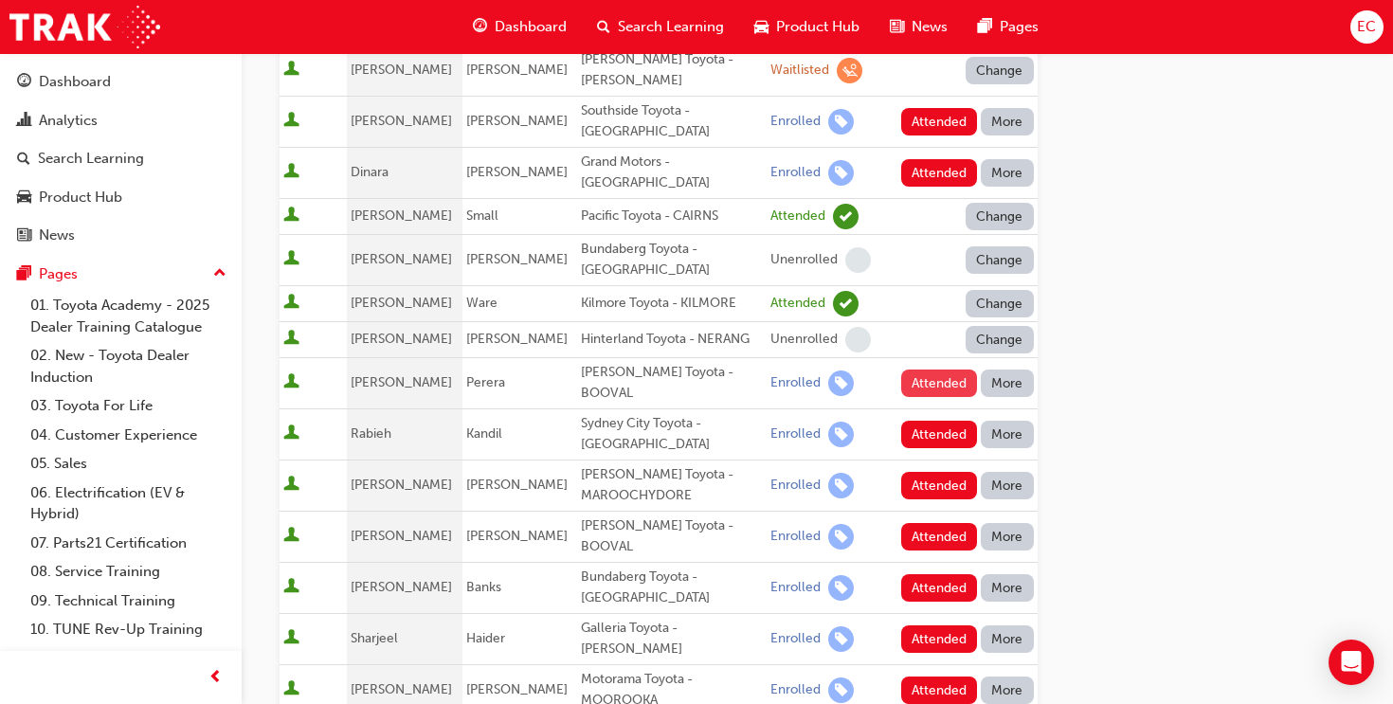
click at [922, 369] on button "Attended" at bounding box center [939, 382] width 77 height 27
click at [924, 421] on button "Attended" at bounding box center [939, 434] width 77 height 27
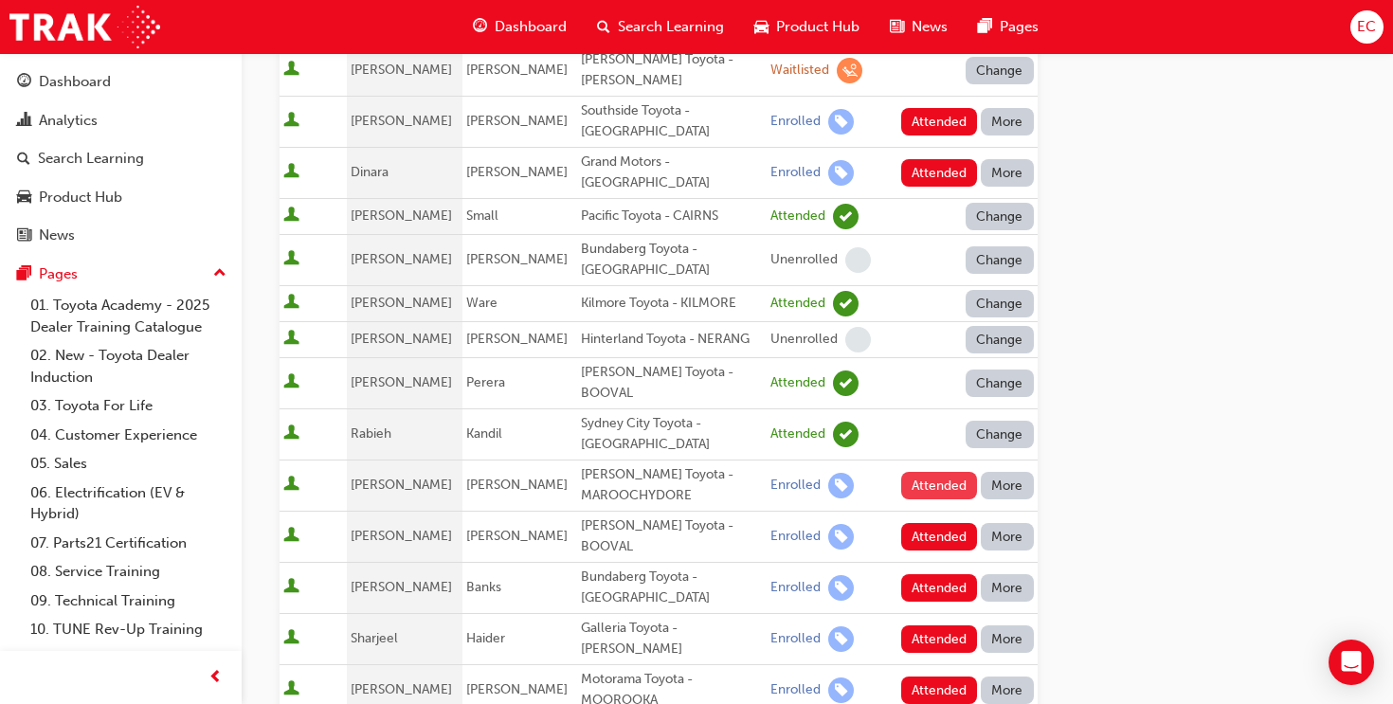
click at [933, 472] on button "Attended" at bounding box center [939, 485] width 77 height 27
click at [920, 523] on button "Attended" at bounding box center [939, 536] width 77 height 27
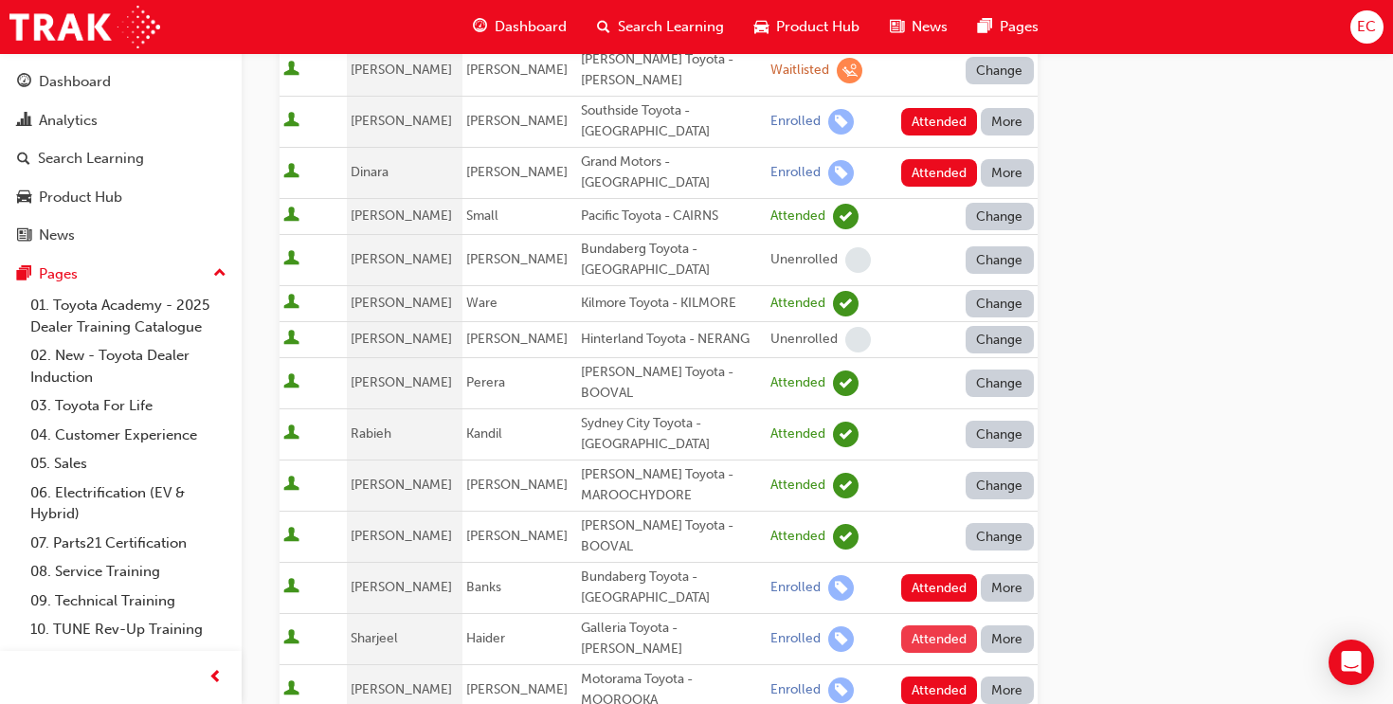
click at [939, 625] on button "Attended" at bounding box center [939, 638] width 77 height 27
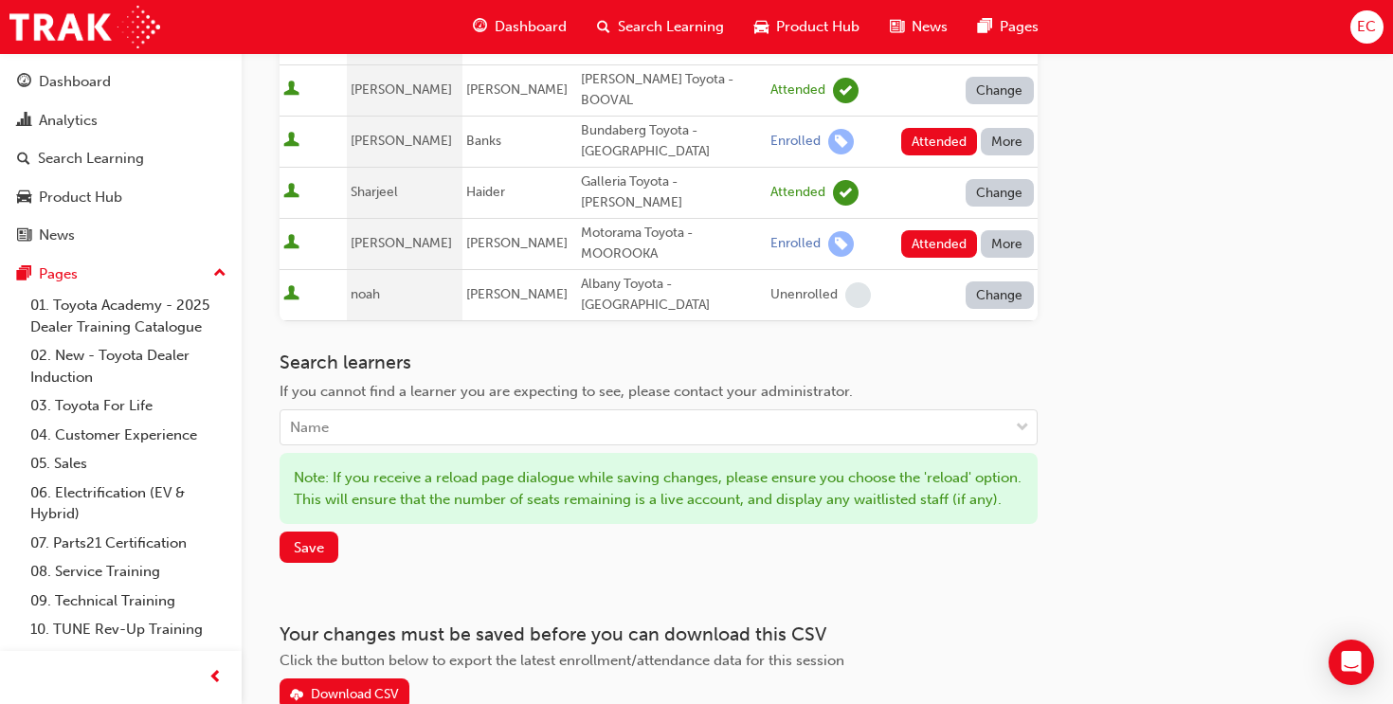
scroll to position [1075, 0]
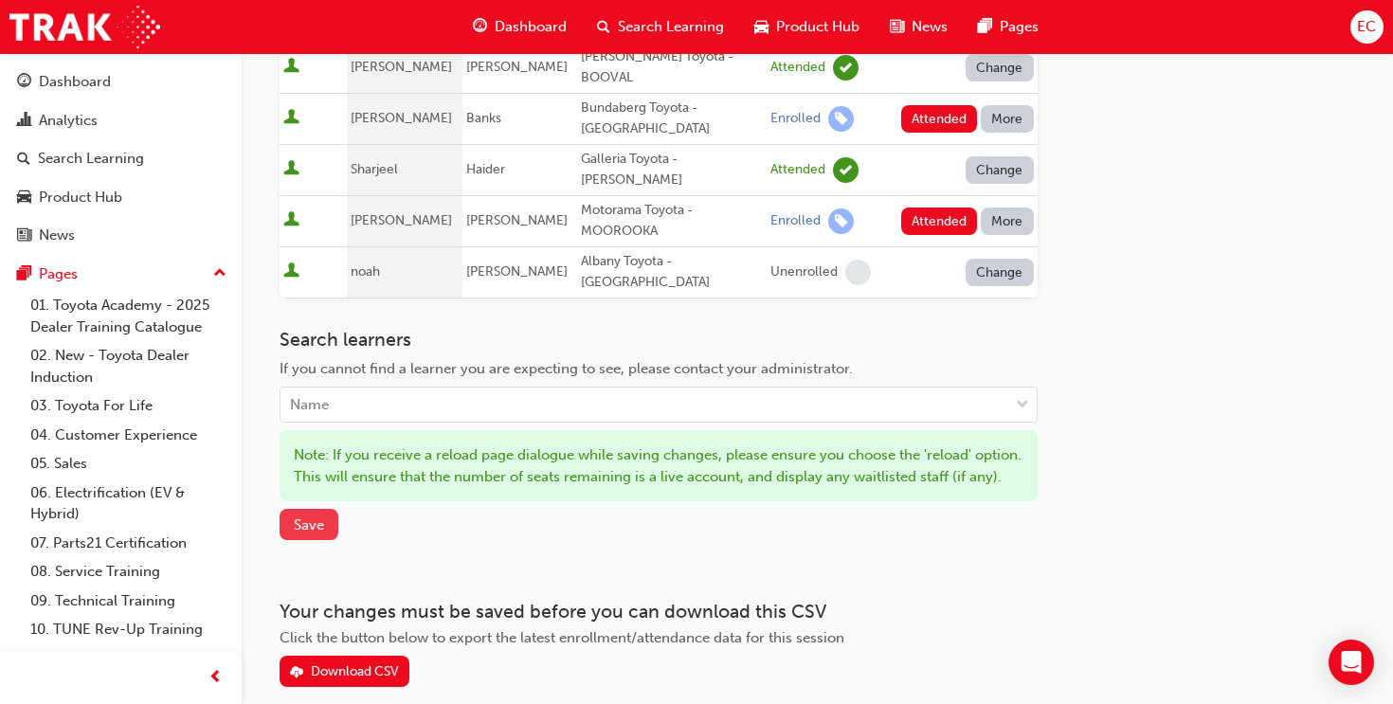
click at [325, 509] on button "Save" at bounding box center [308, 524] width 59 height 31
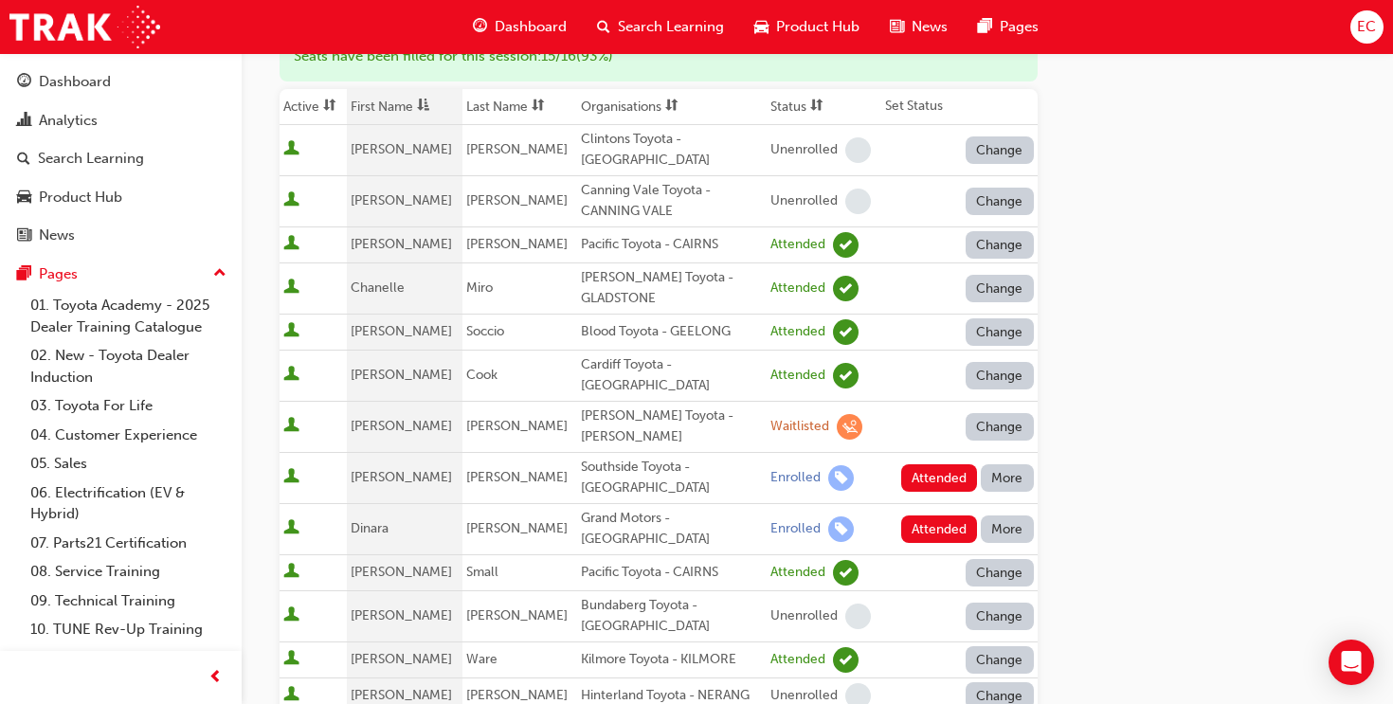
scroll to position [0, 0]
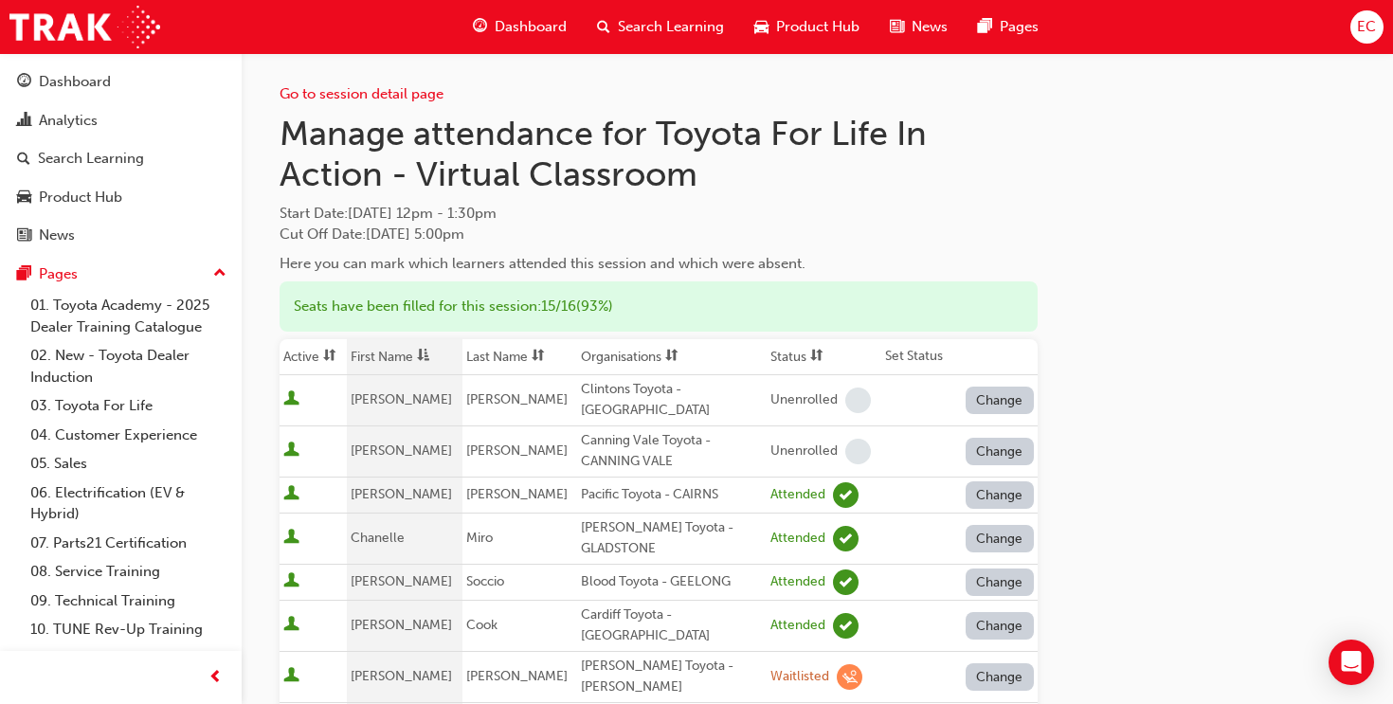
click at [673, 19] on span "Search Learning" at bounding box center [671, 27] width 106 height 22
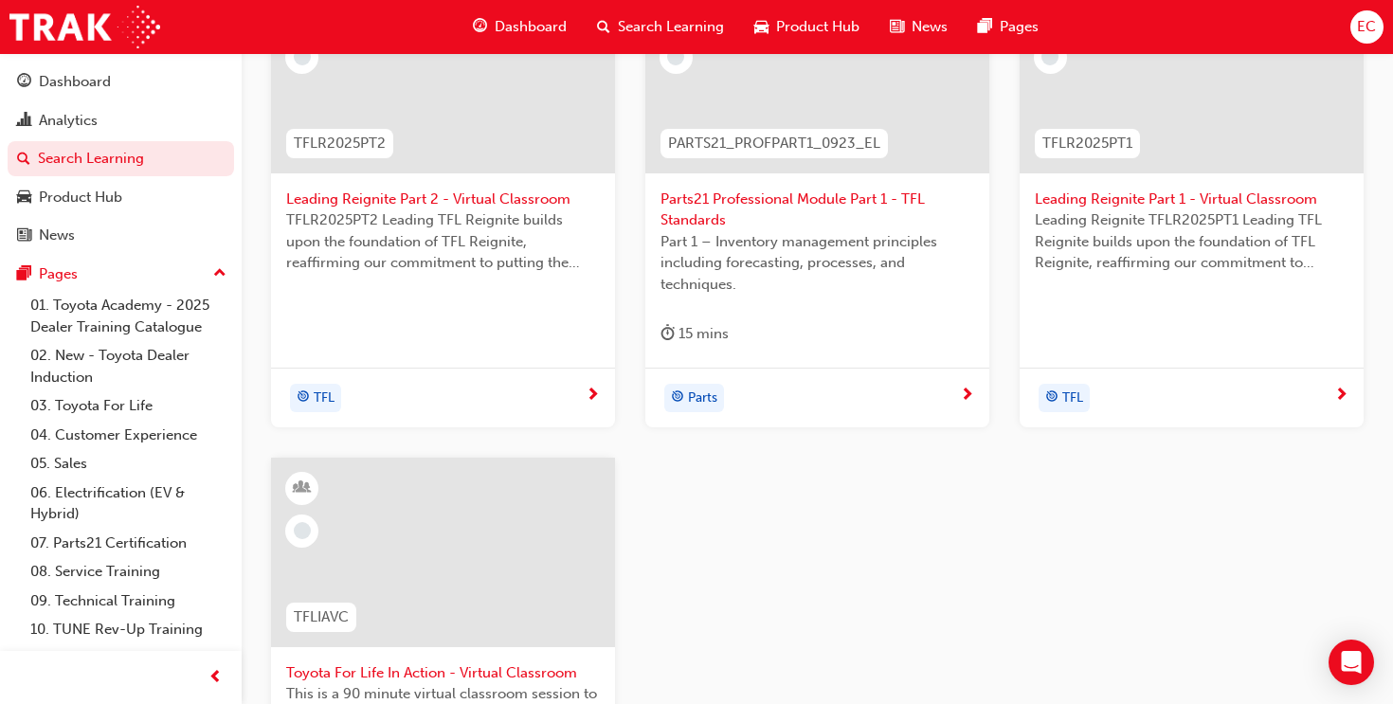
click at [444, 508] on div at bounding box center [443, 552] width 344 height 189
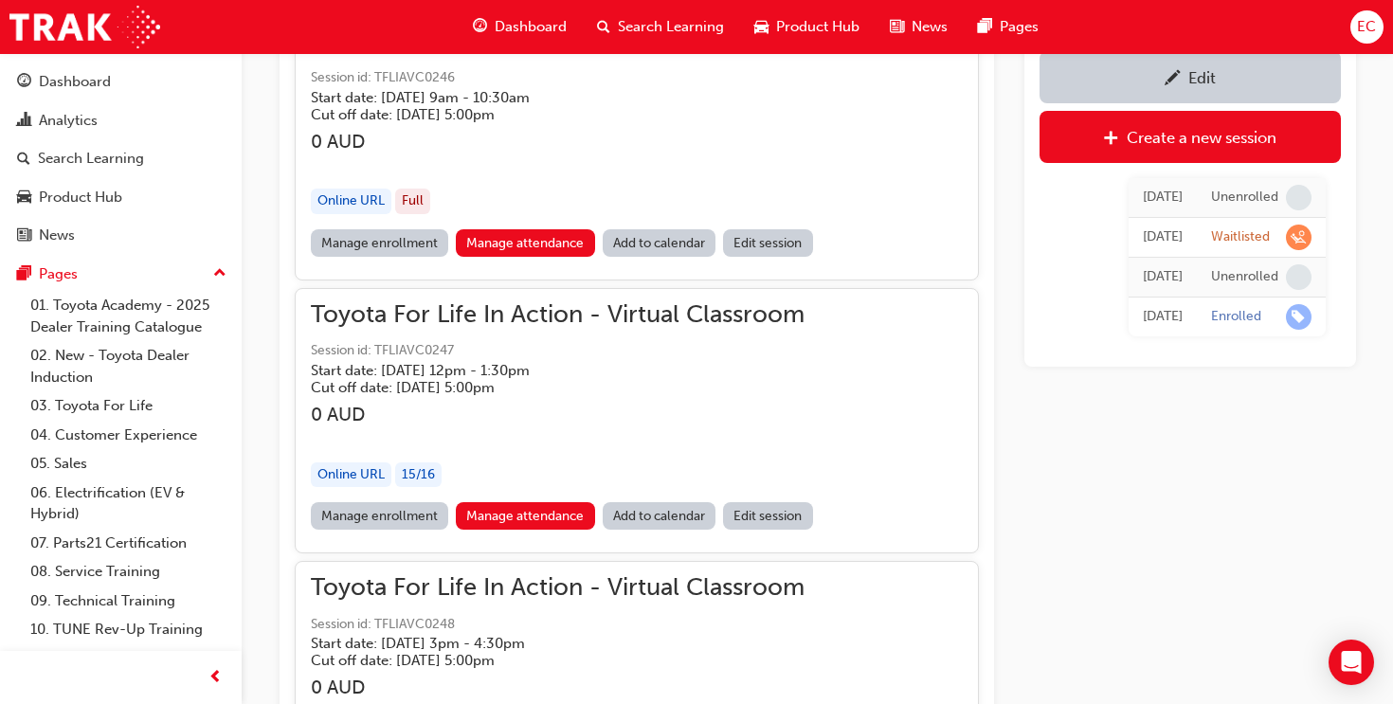
scroll to position [1501, 0]
